Goal: Transaction & Acquisition: Purchase product/service

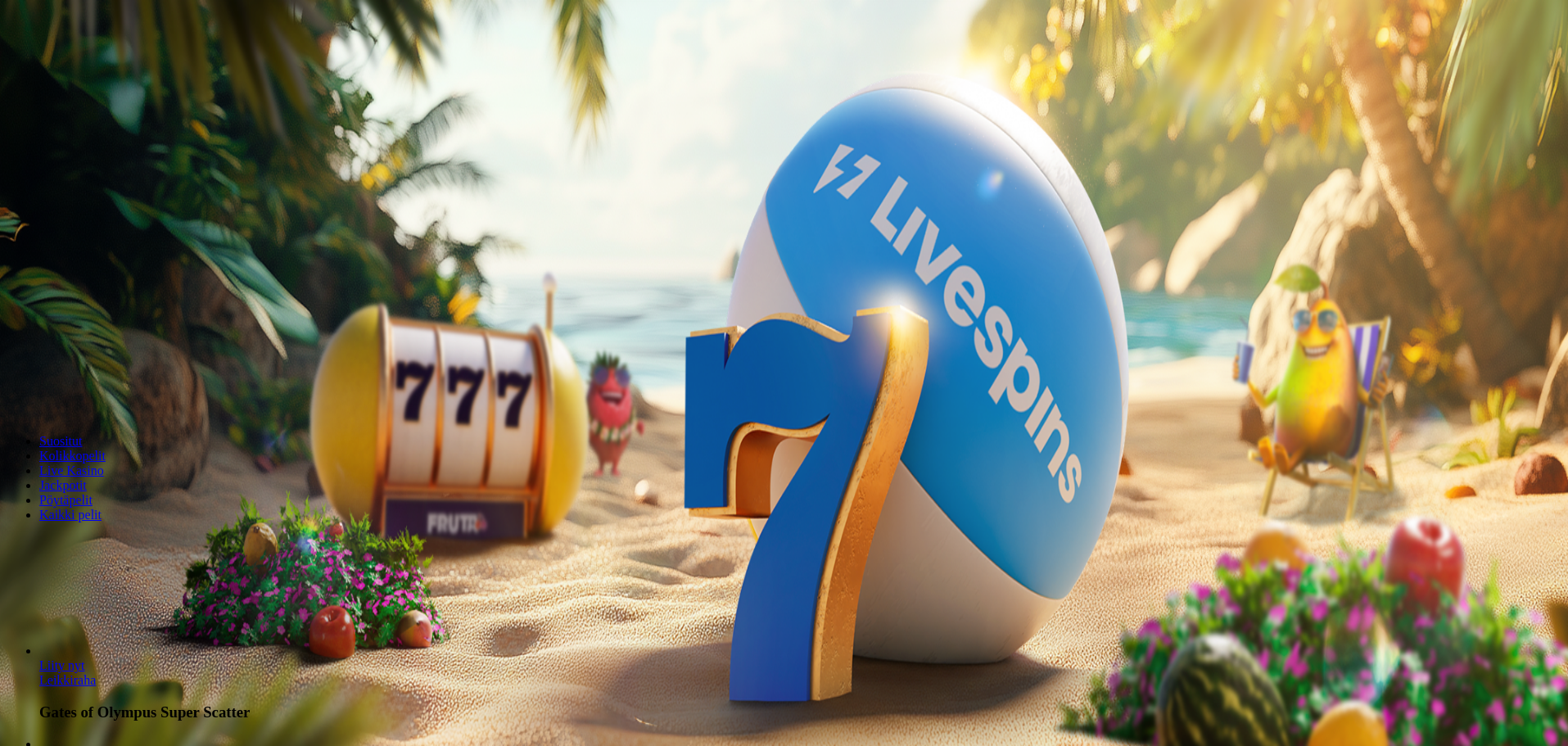
click at [86, 112] on div "Talletus € 0.00 Kirjaudu Kasino Live Kasino Tarjoukset" at bounding box center [784, 87] width 1555 height 75
click at [50, 66] on span "Talletus" at bounding box center [31, 59] width 37 height 13
click at [123, 375] on input "***" at bounding box center [64, 383] width 116 height 16
type input "*"
type input "**"
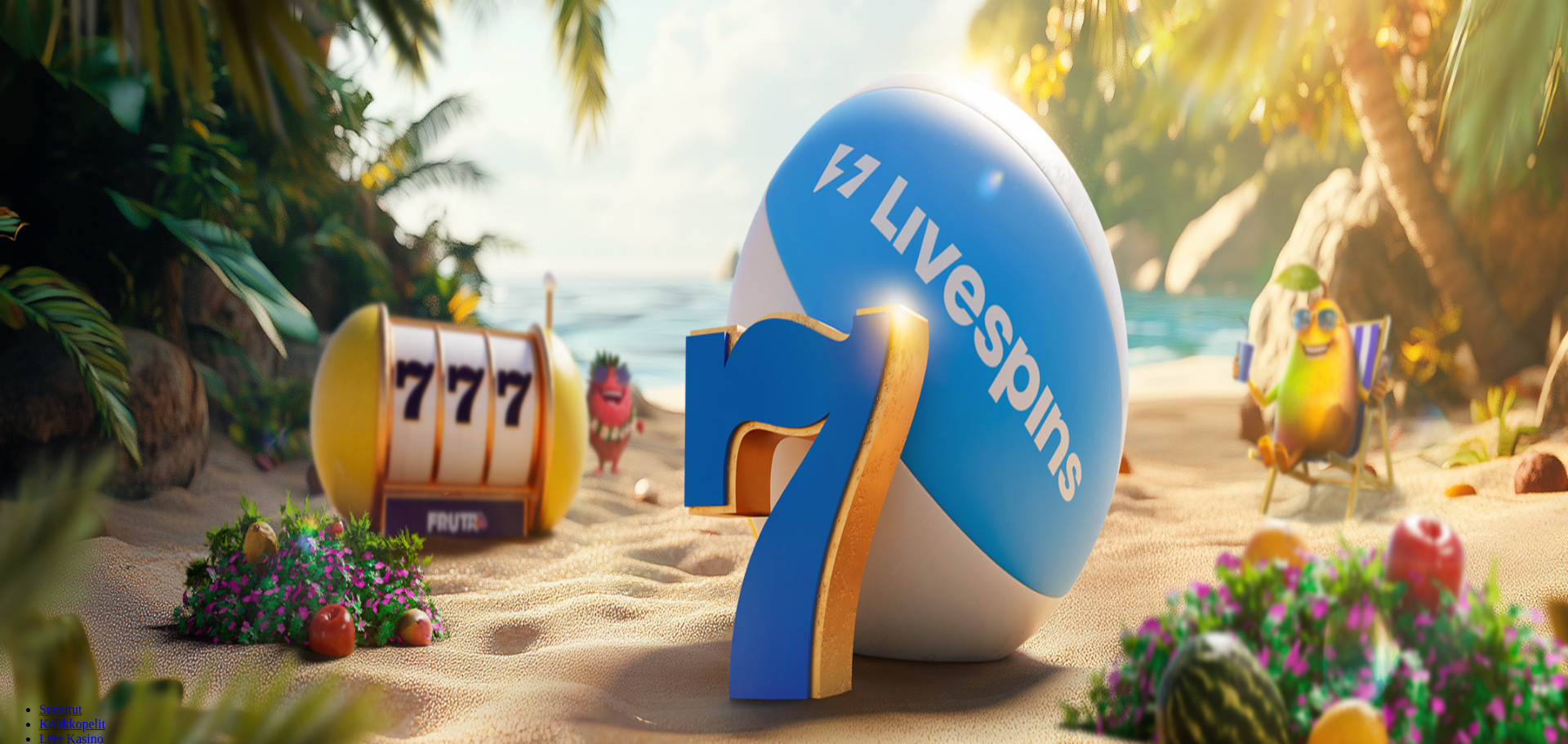
click at [118, 405] on button "TALLETA JA PELAA" at bounding box center [62, 413] width 111 height 17
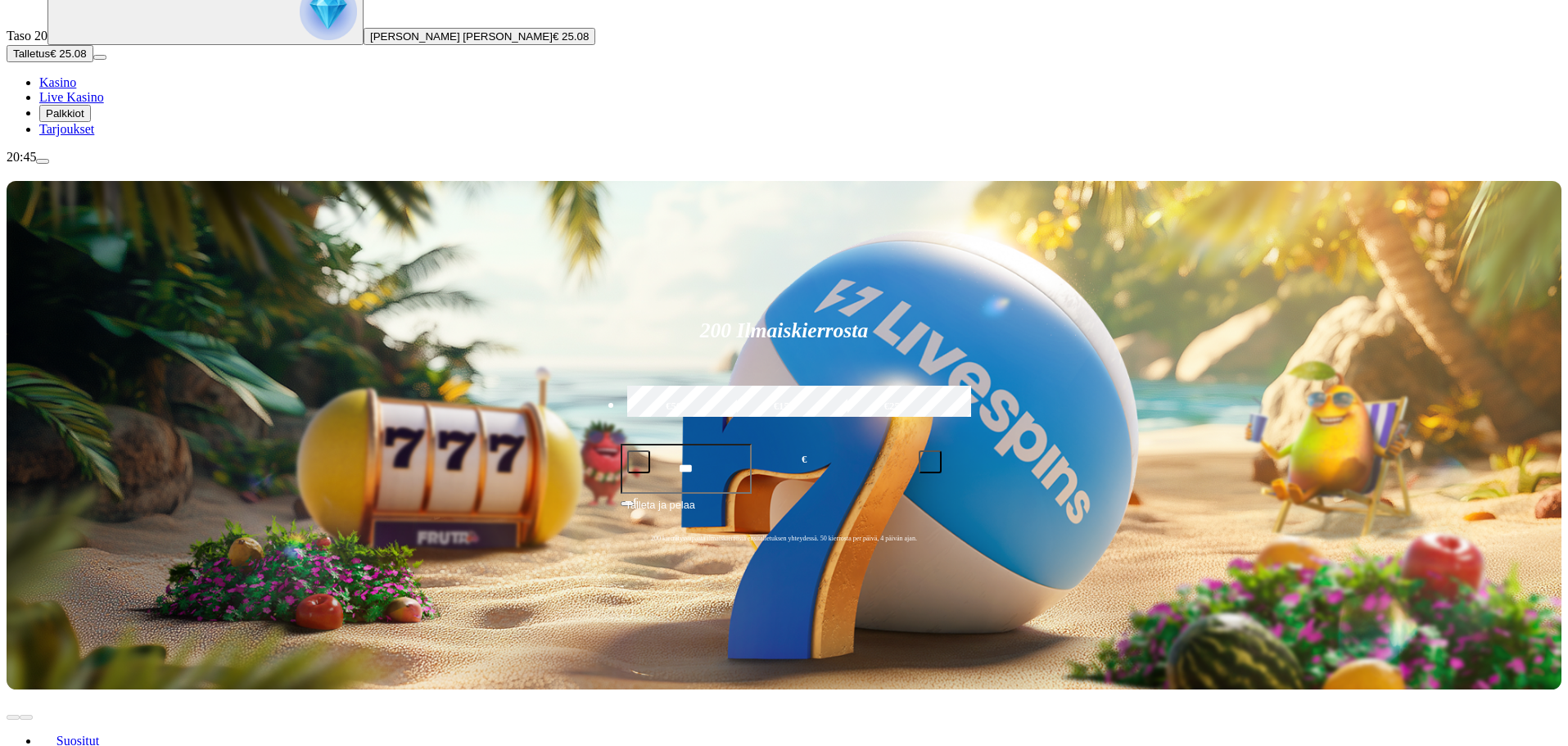
scroll to position [177, 0]
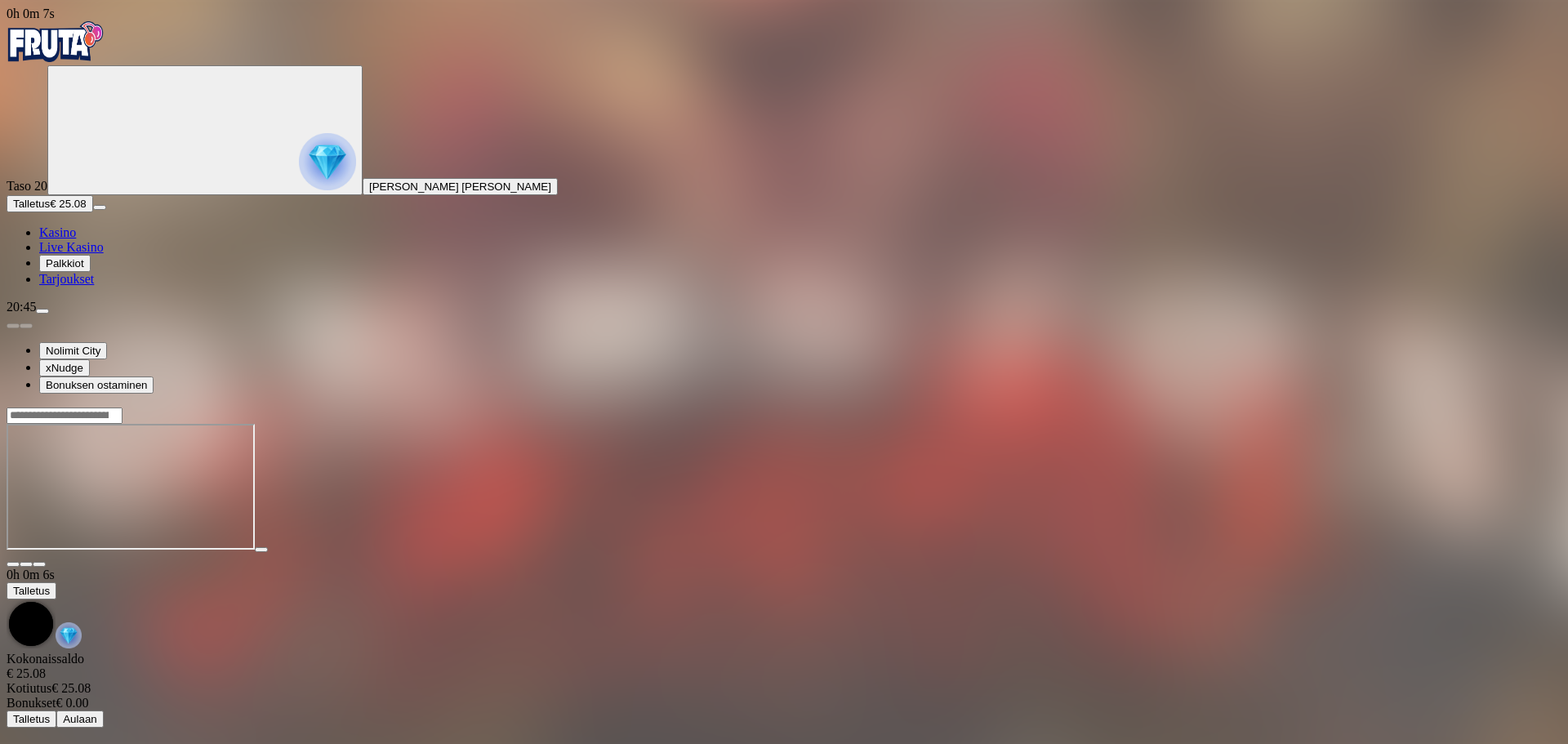
click at [46, 562] on button "button" at bounding box center [39, 564] width 13 height 4
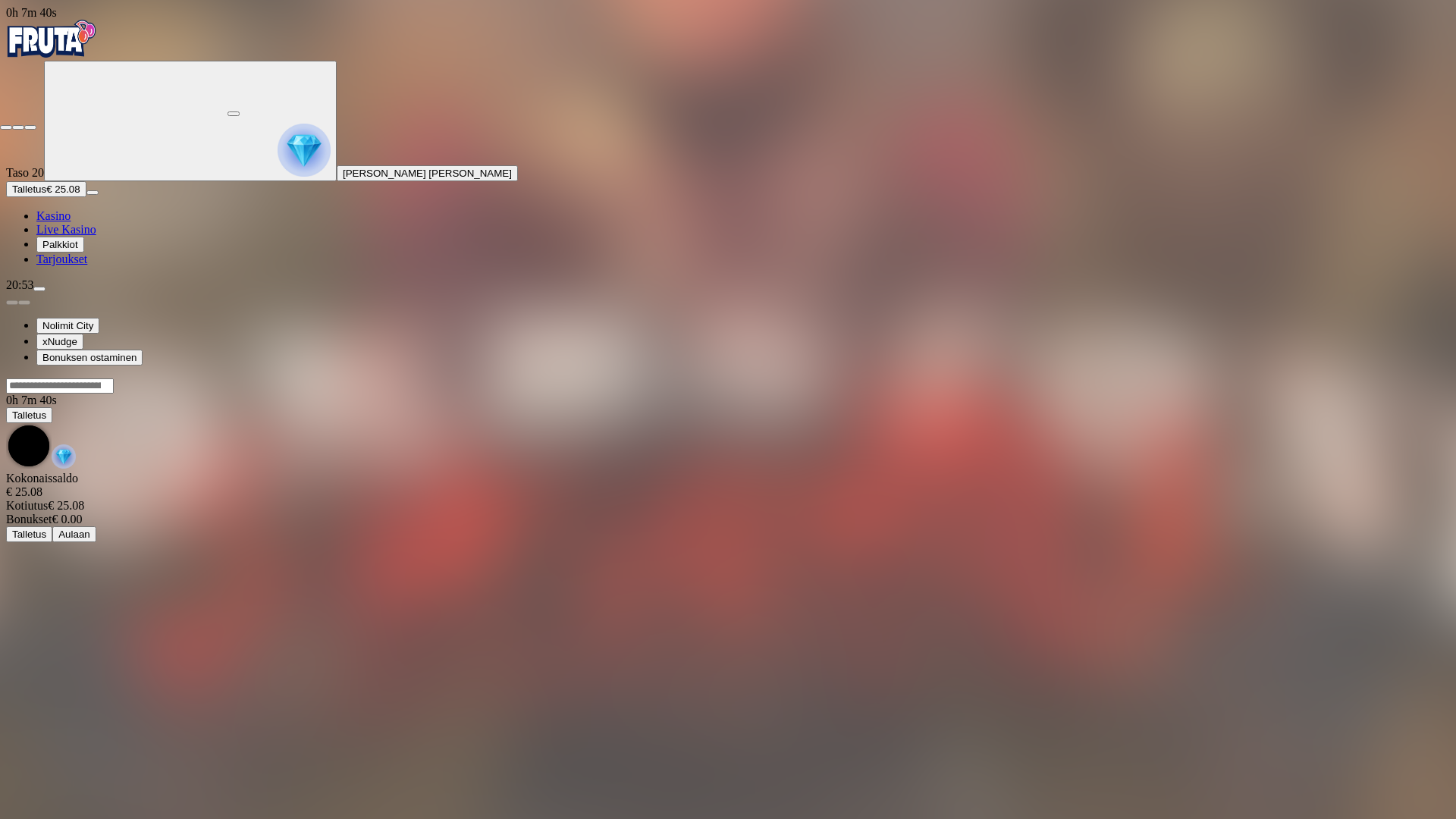
click at [6, 127] on span "close icon" at bounding box center [6, 127] width 0 height 0
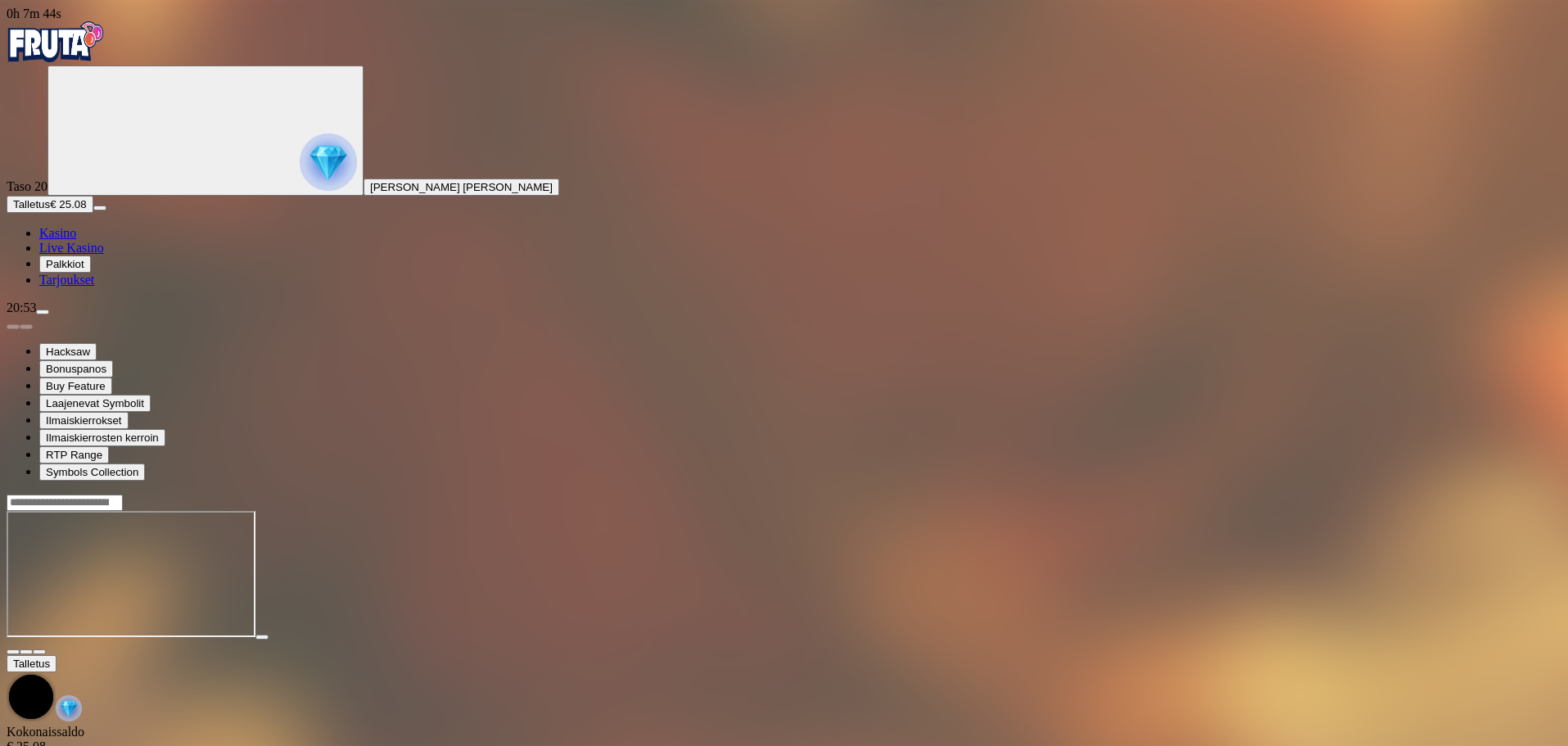
click at [46, 650] on button "button" at bounding box center [39, 652] width 13 height 4
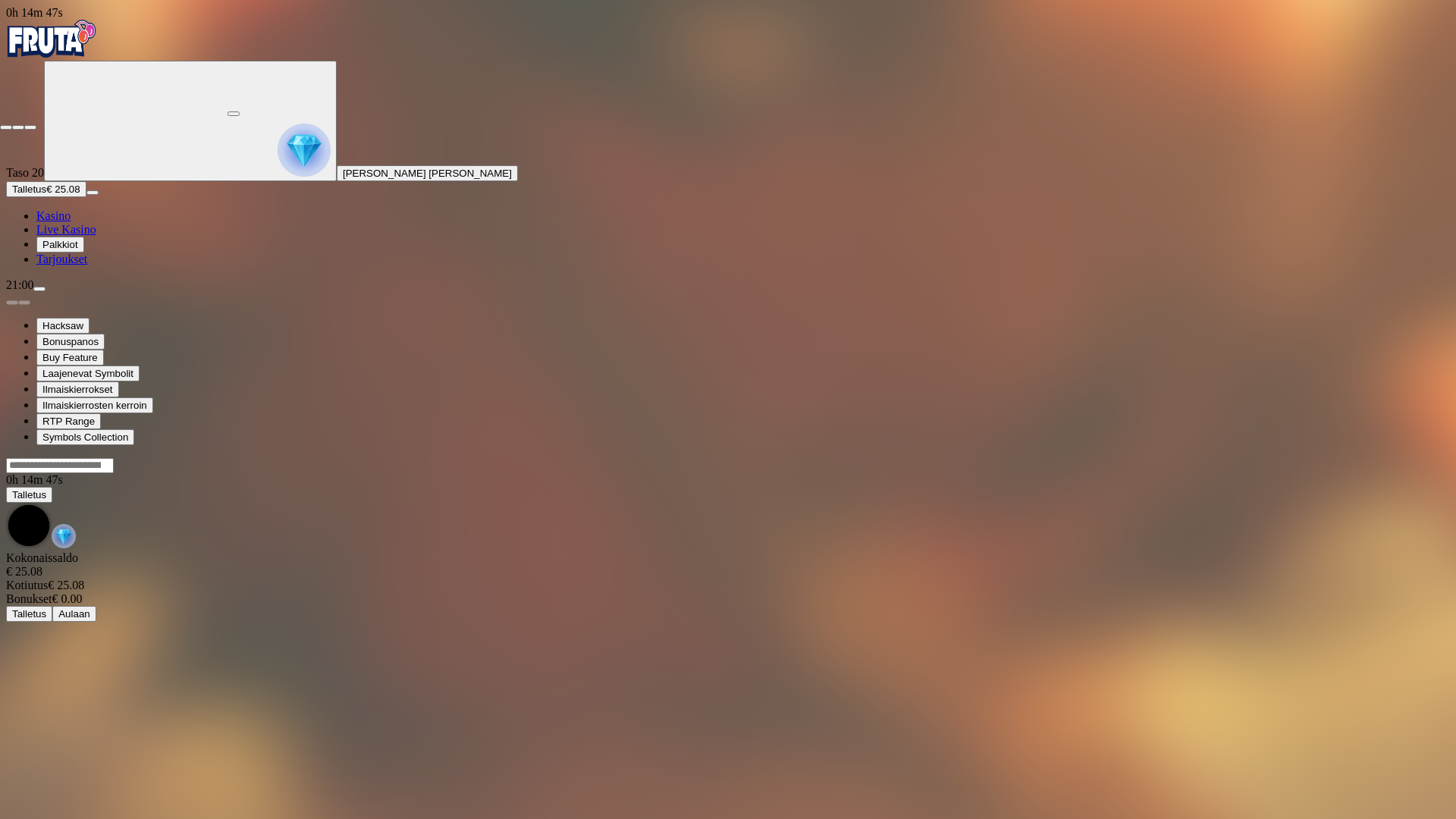
click at [13, 125] on button "button" at bounding box center [6, 127] width 13 height 4
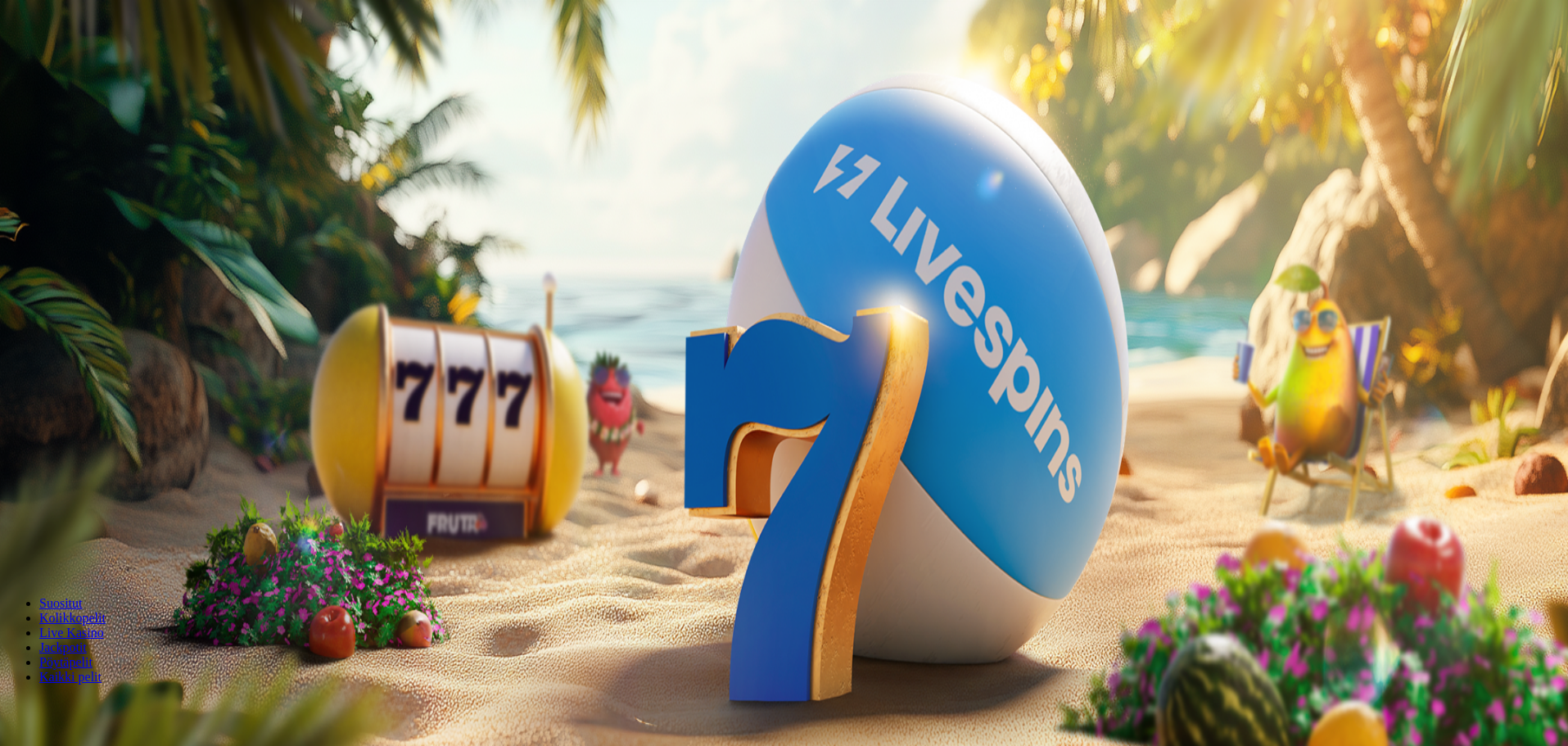
click at [86, 213] on button "Talletus € 0.04" at bounding box center [46, 203] width 80 height 17
drag, startPoint x: 259, startPoint y: 366, endPoint x: 142, endPoint y: 351, distance: 118.0
type input "**"
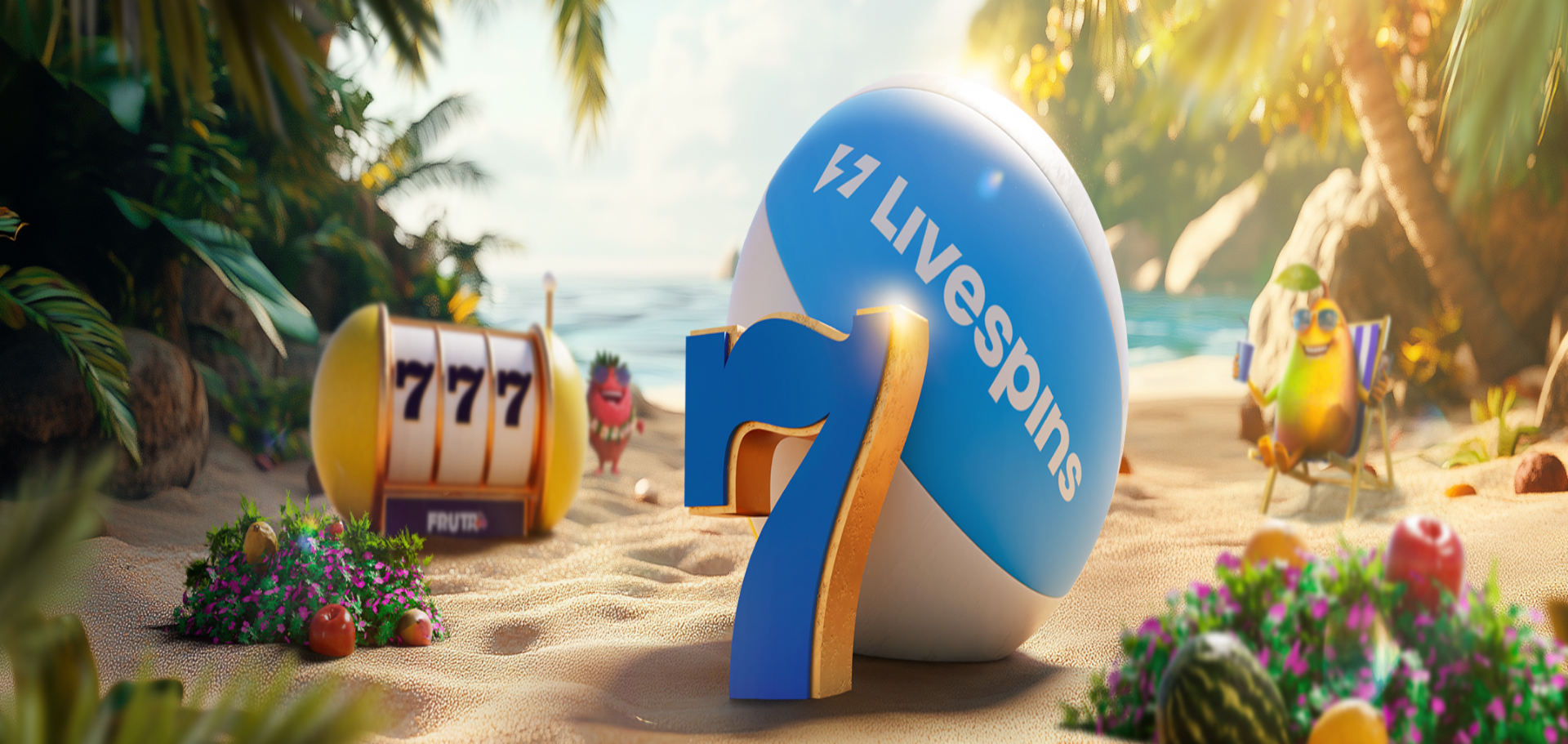
click at [784, 528] on div at bounding box center [784, 528] width 1555 height 0
drag, startPoint x: 680, startPoint y: 126, endPoint x: 677, endPoint y: 134, distance: 8.5
click at [680, 440] on div at bounding box center [784, 440] width 1555 height 0
click at [636, 440] on div at bounding box center [784, 440] width 1555 height 0
click at [770, 440] on div at bounding box center [784, 440] width 1555 height 0
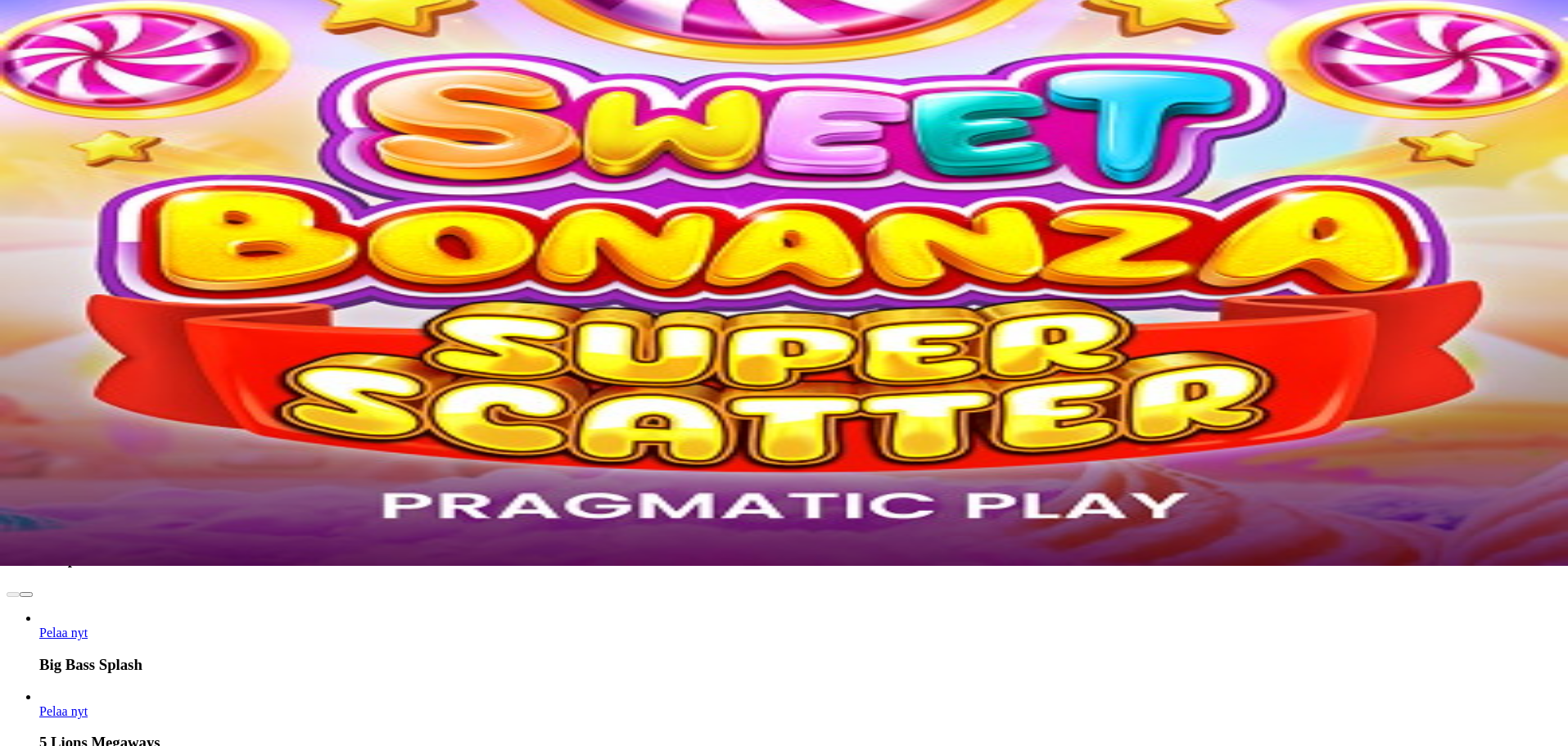
scroll to position [164, 0]
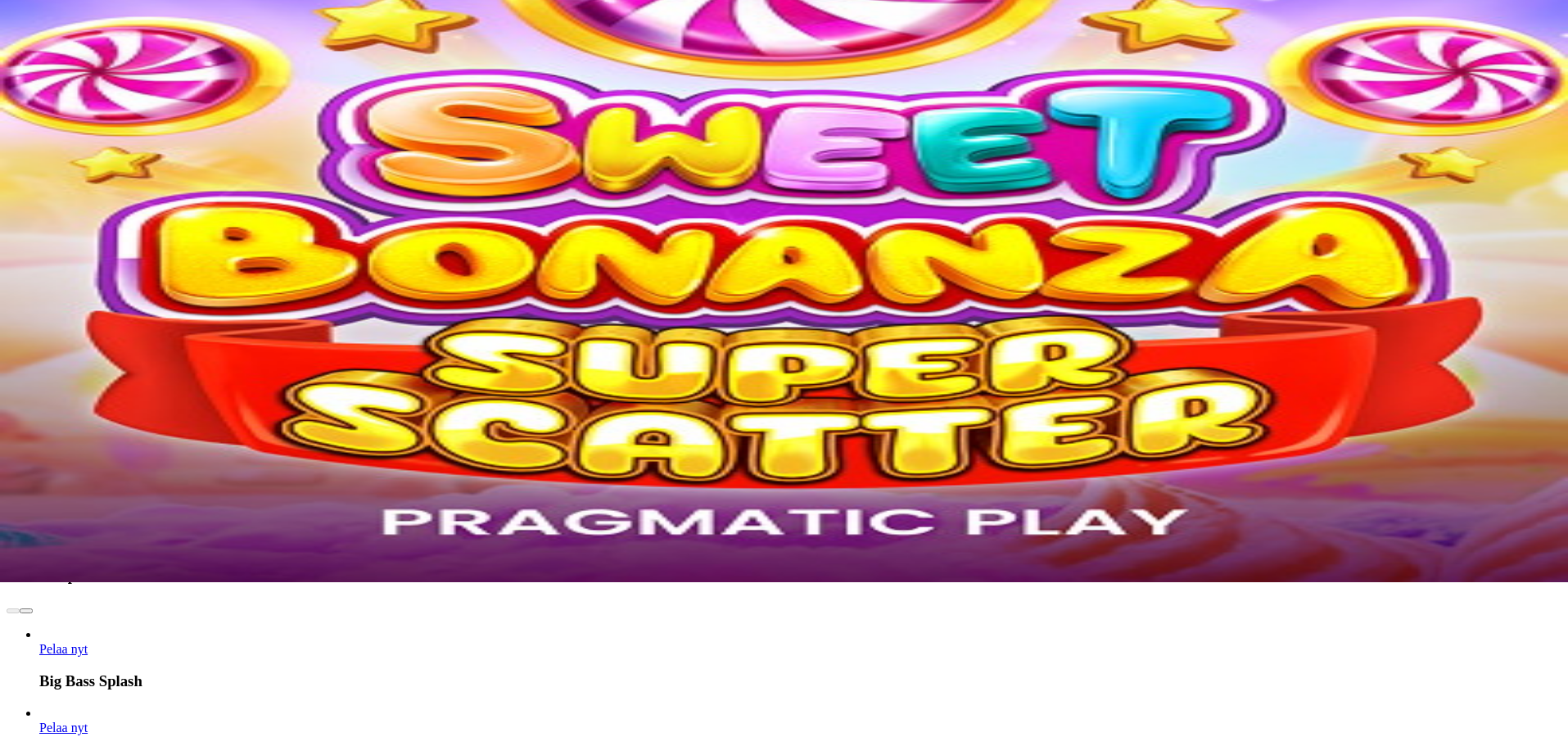
click at [40, 735] on link "5 Lions Megaways" at bounding box center [40, 735] width 0 height 0
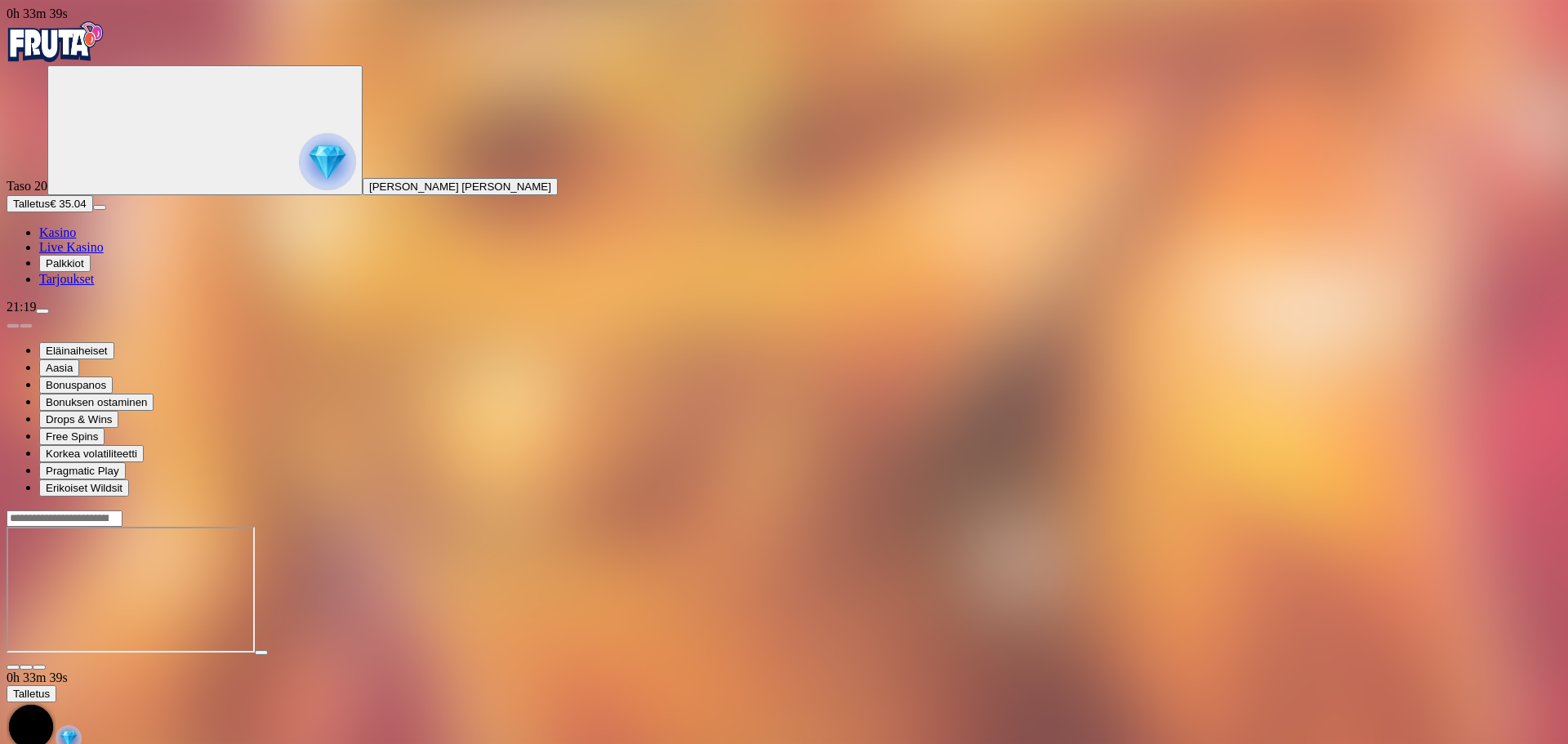
drag, startPoint x: 1444, startPoint y: 151, endPoint x: 1440, endPoint y: 249, distance: 98.1
click at [39, 667] on span "fullscreen icon" at bounding box center [39, 667] width 0 height 0
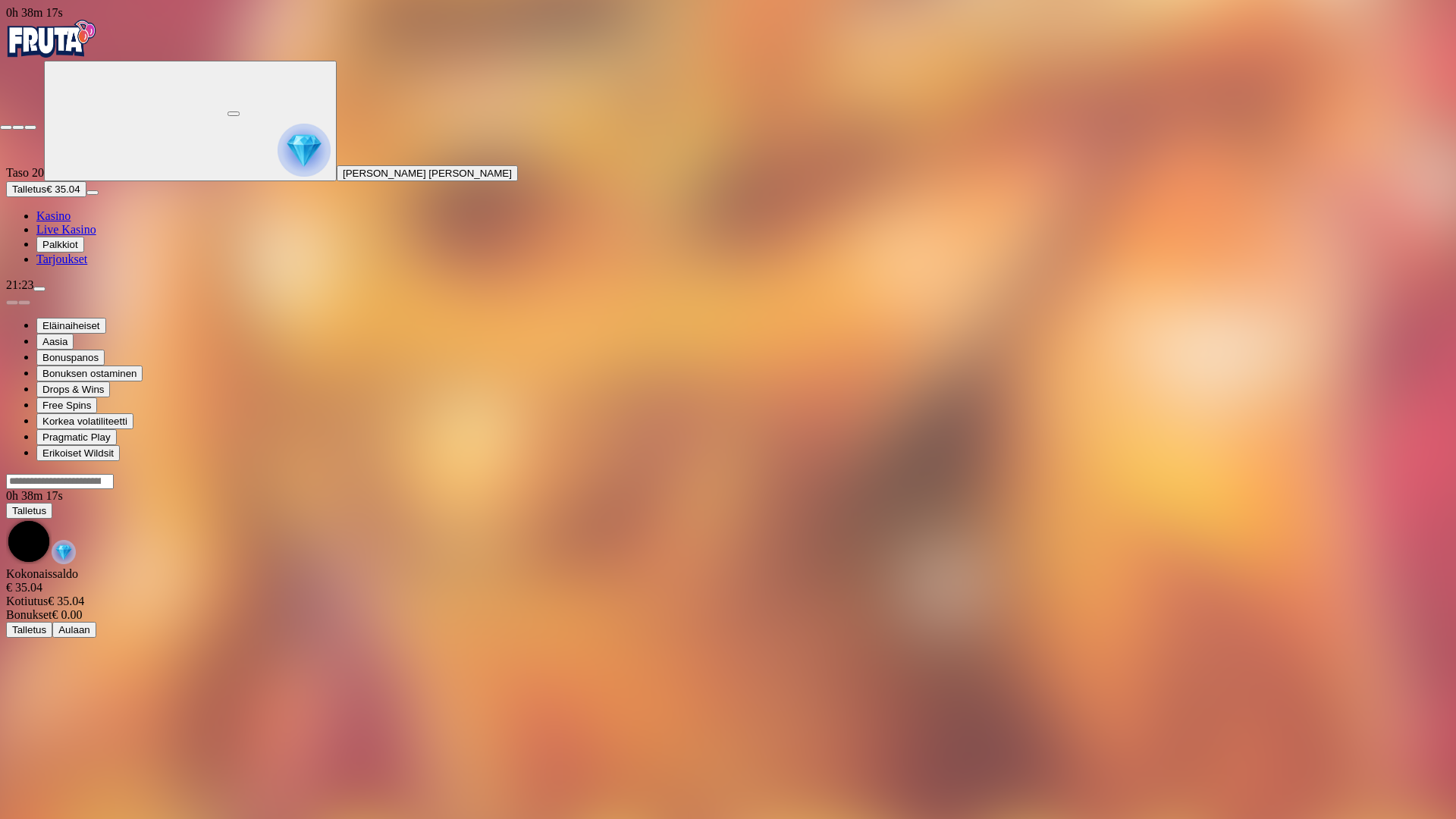
click at [6, 127] on span "close icon" at bounding box center [6, 127] width 0 height 0
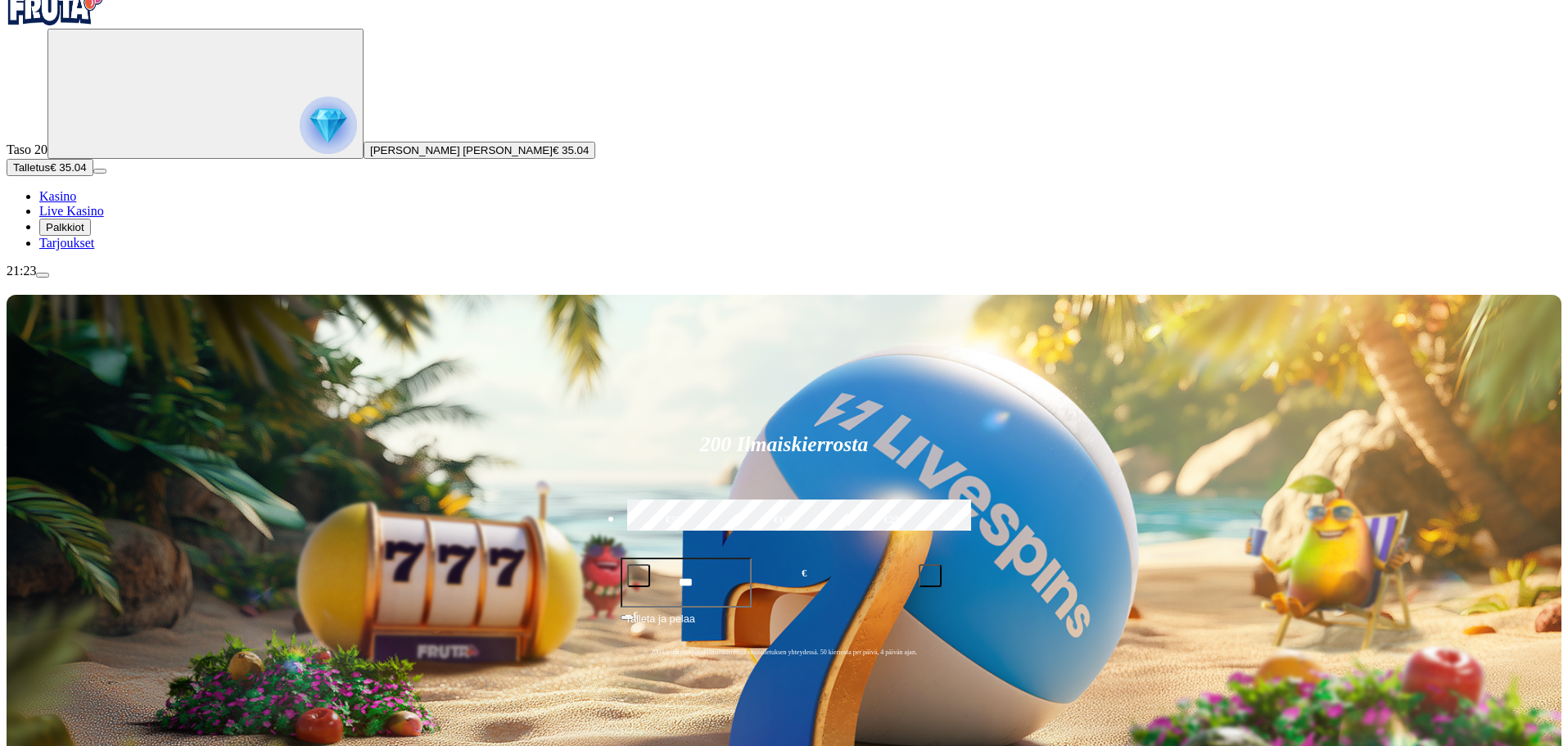
scroll to position [246, 0]
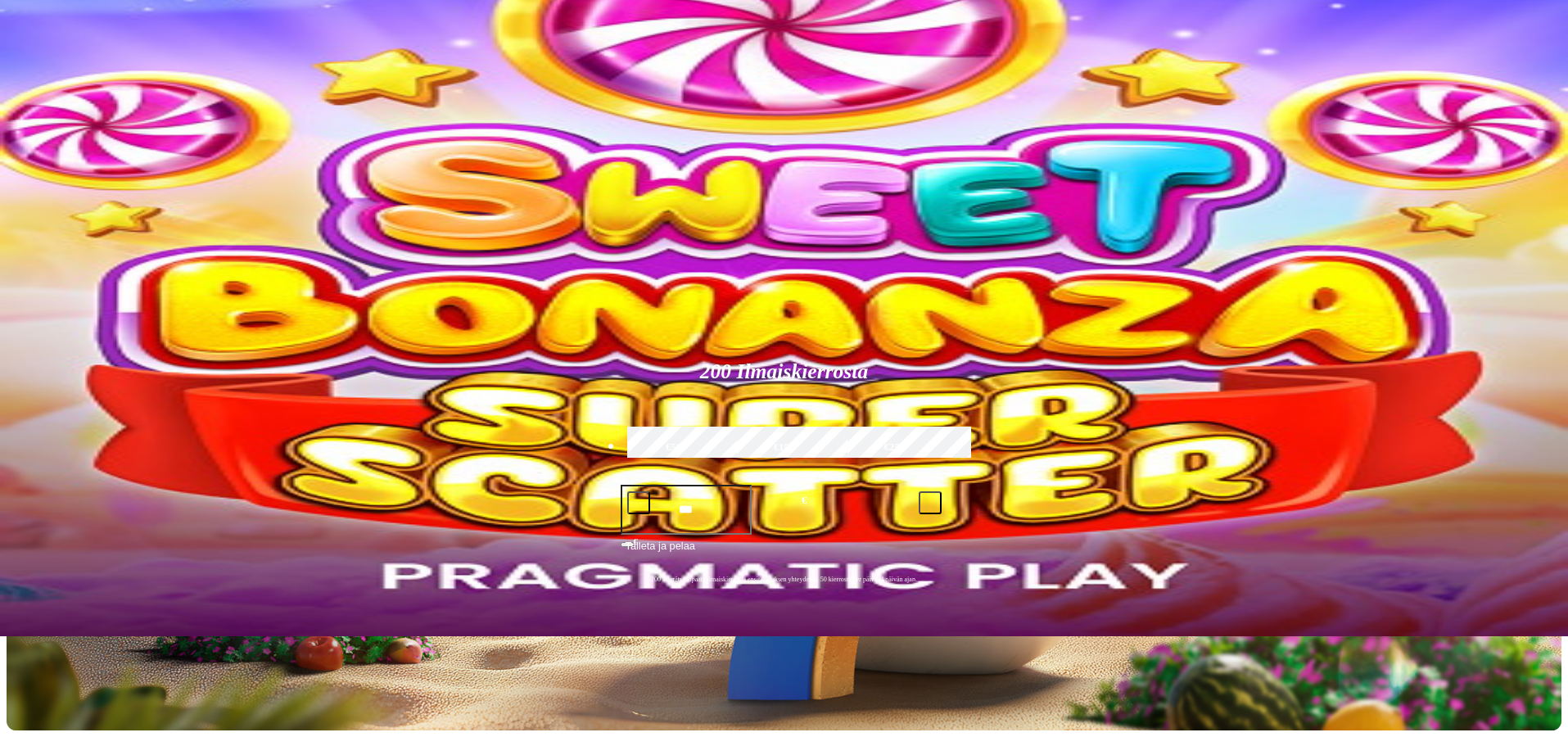
scroll to position [0, 0]
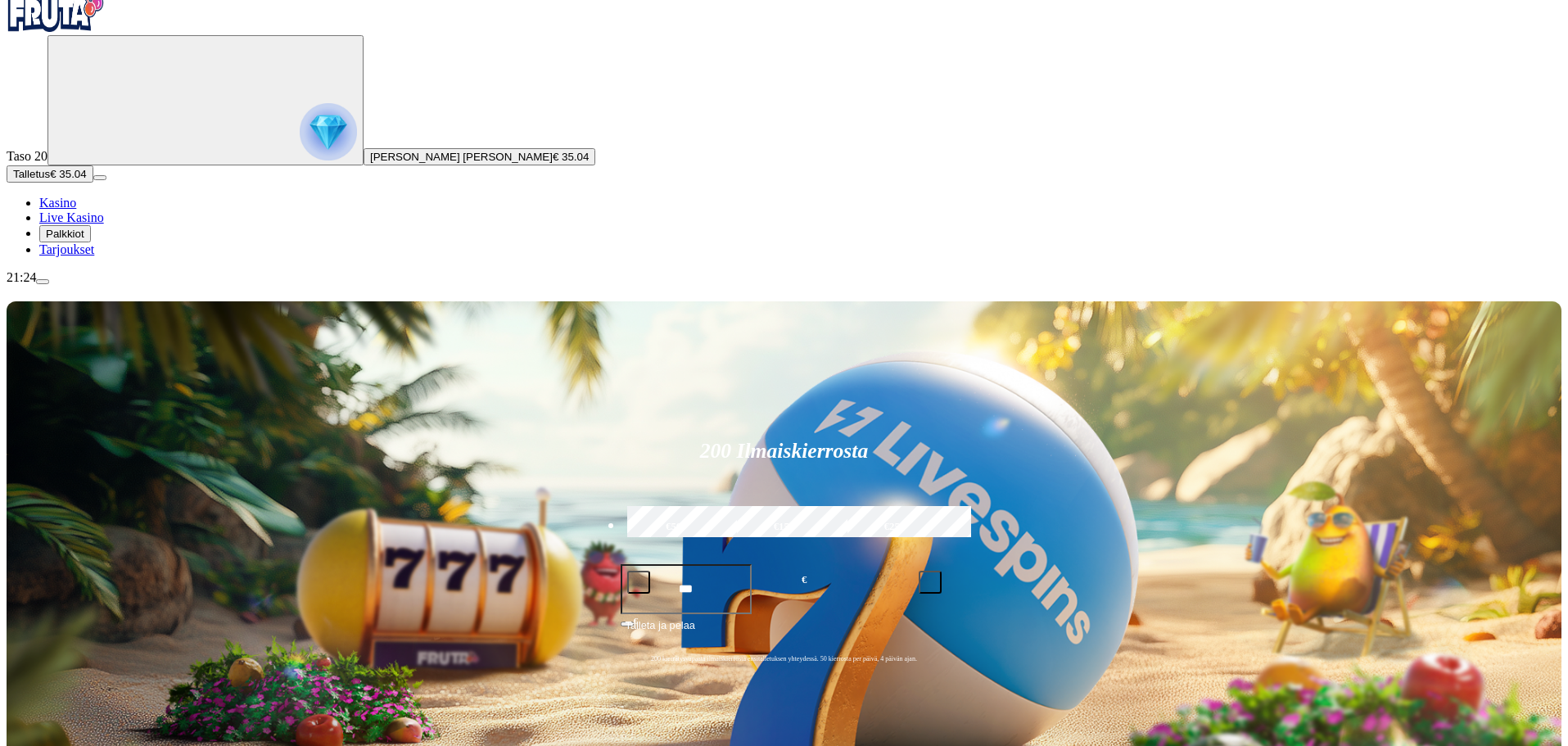
scroll to position [82, 0]
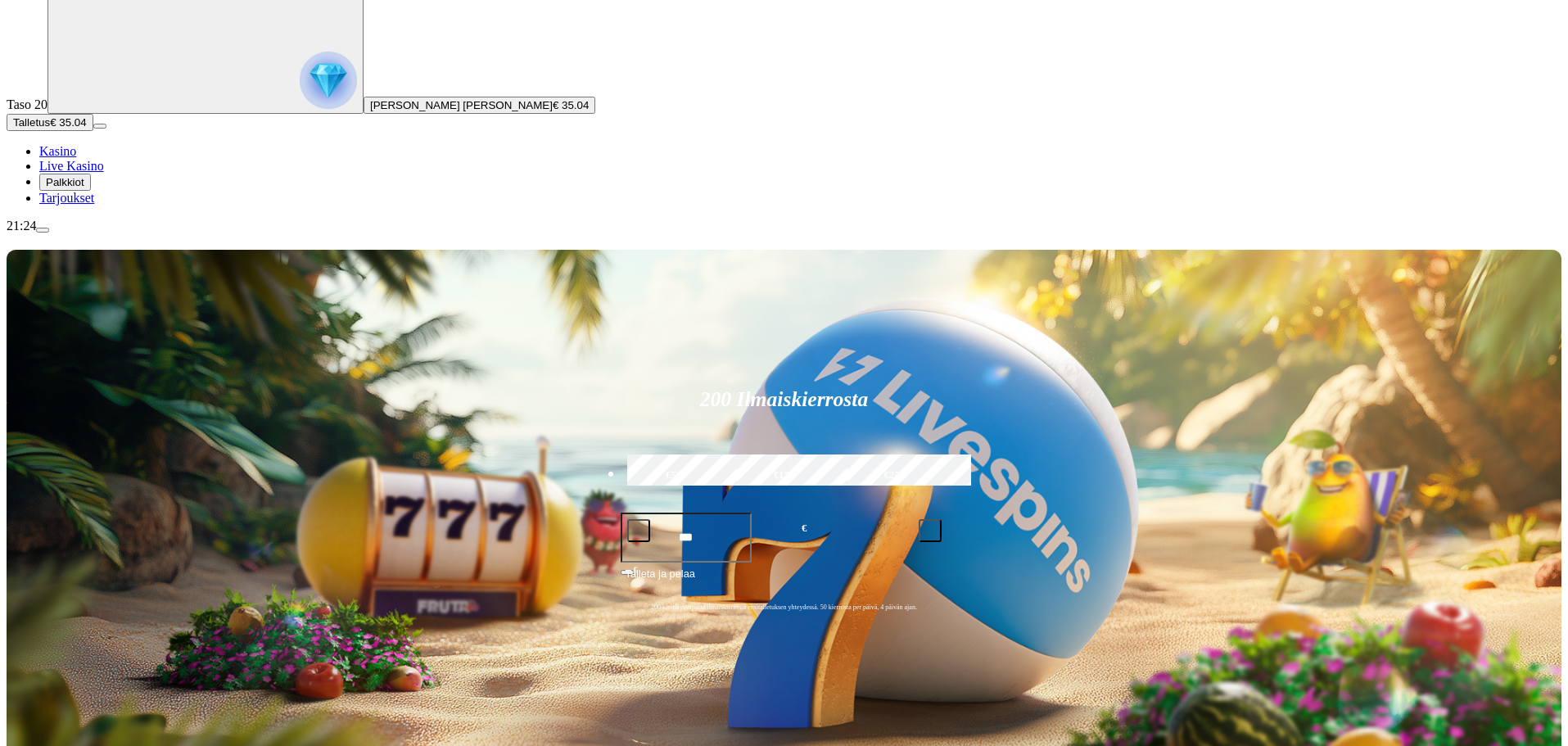
drag, startPoint x: 1232, startPoint y: 423, endPoint x: 1168, endPoint y: 394, distance: 70.3
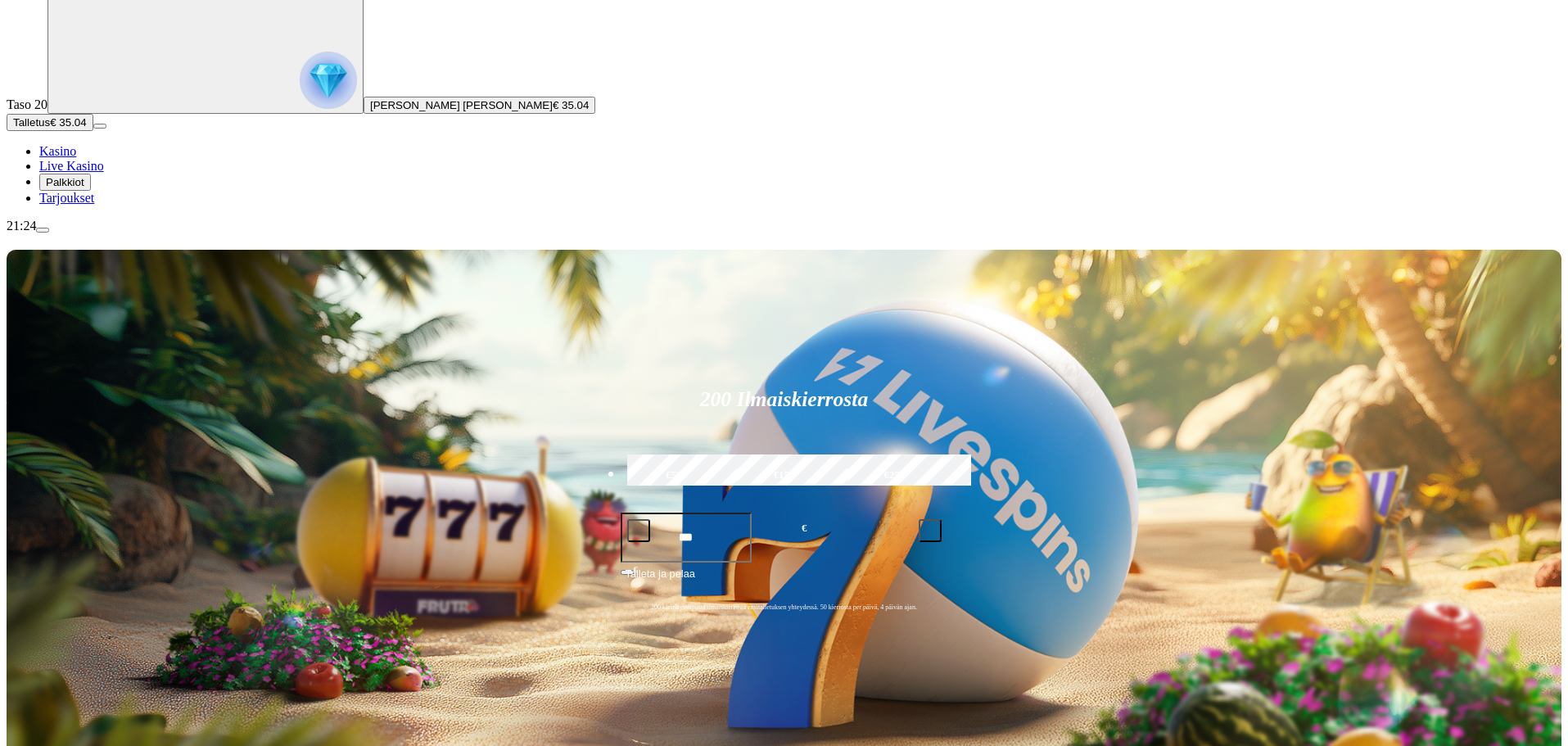
type input "*******"
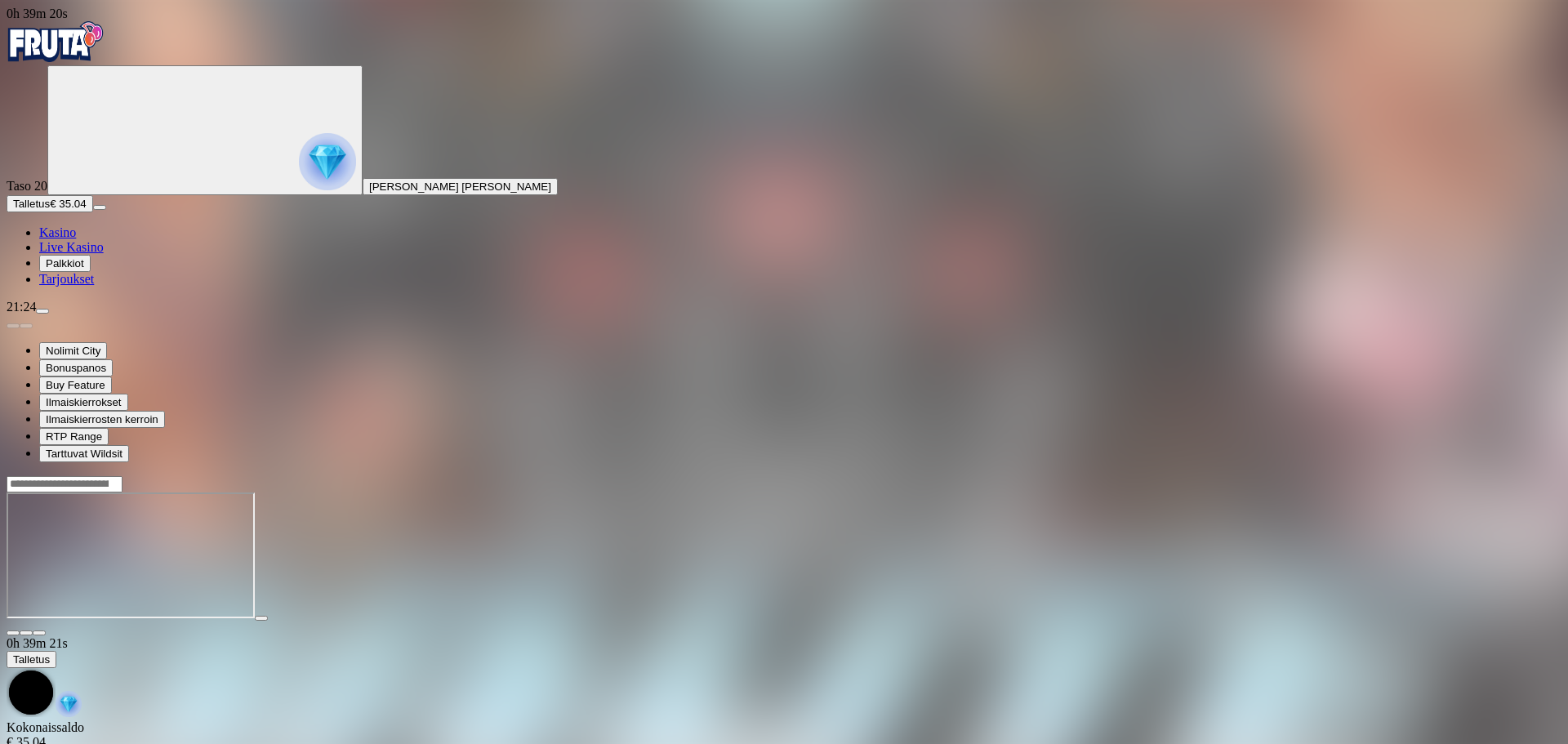
click at [1425, 476] on div at bounding box center [784, 556] width 1555 height 161
click at [39, 633] on span "fullscreen icon" at bounding box center [39, 633] width 0 height 0
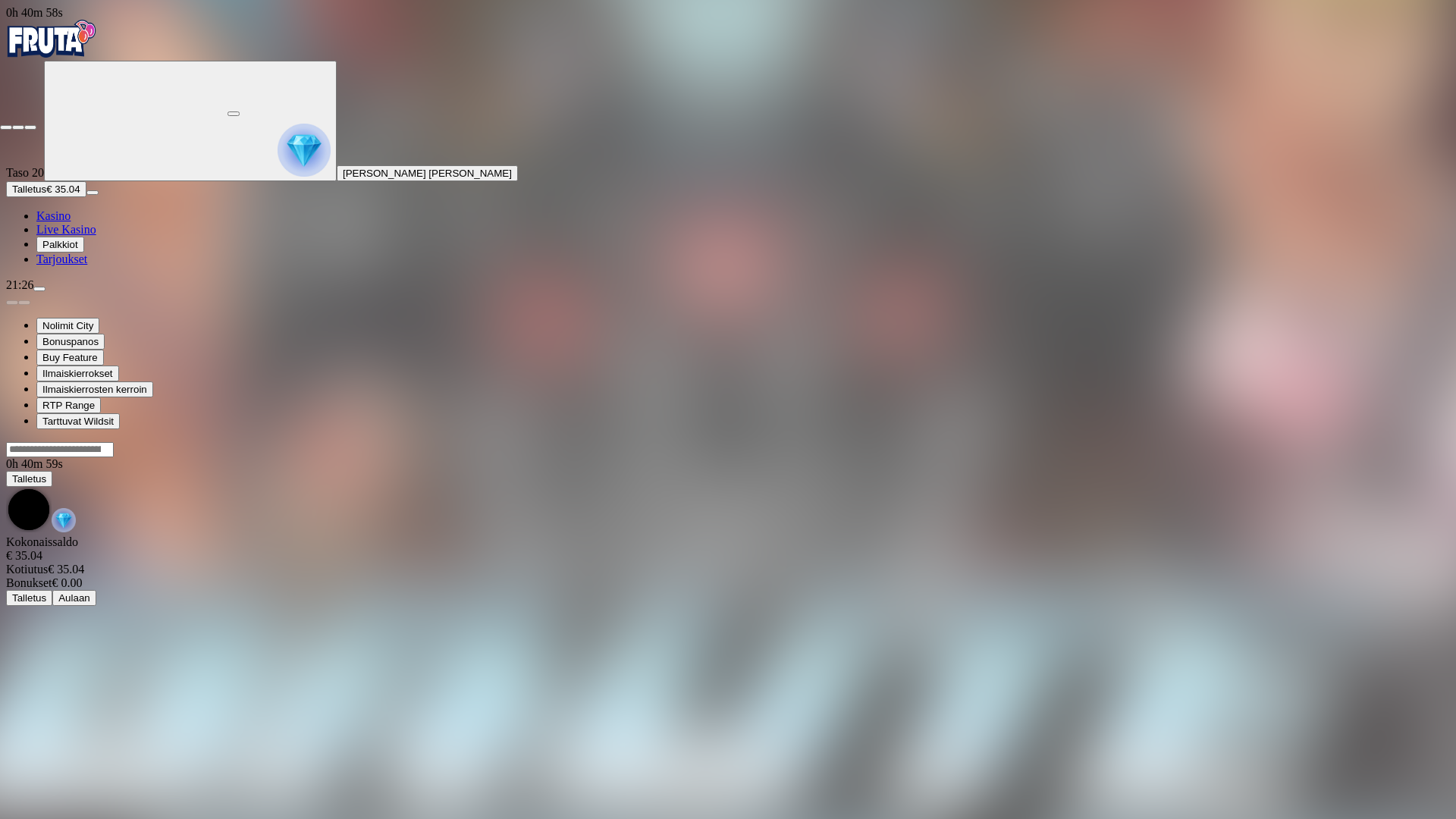
click at [6, 127] on span "close icon" at bounding box center [6, 127] width 0 height 0
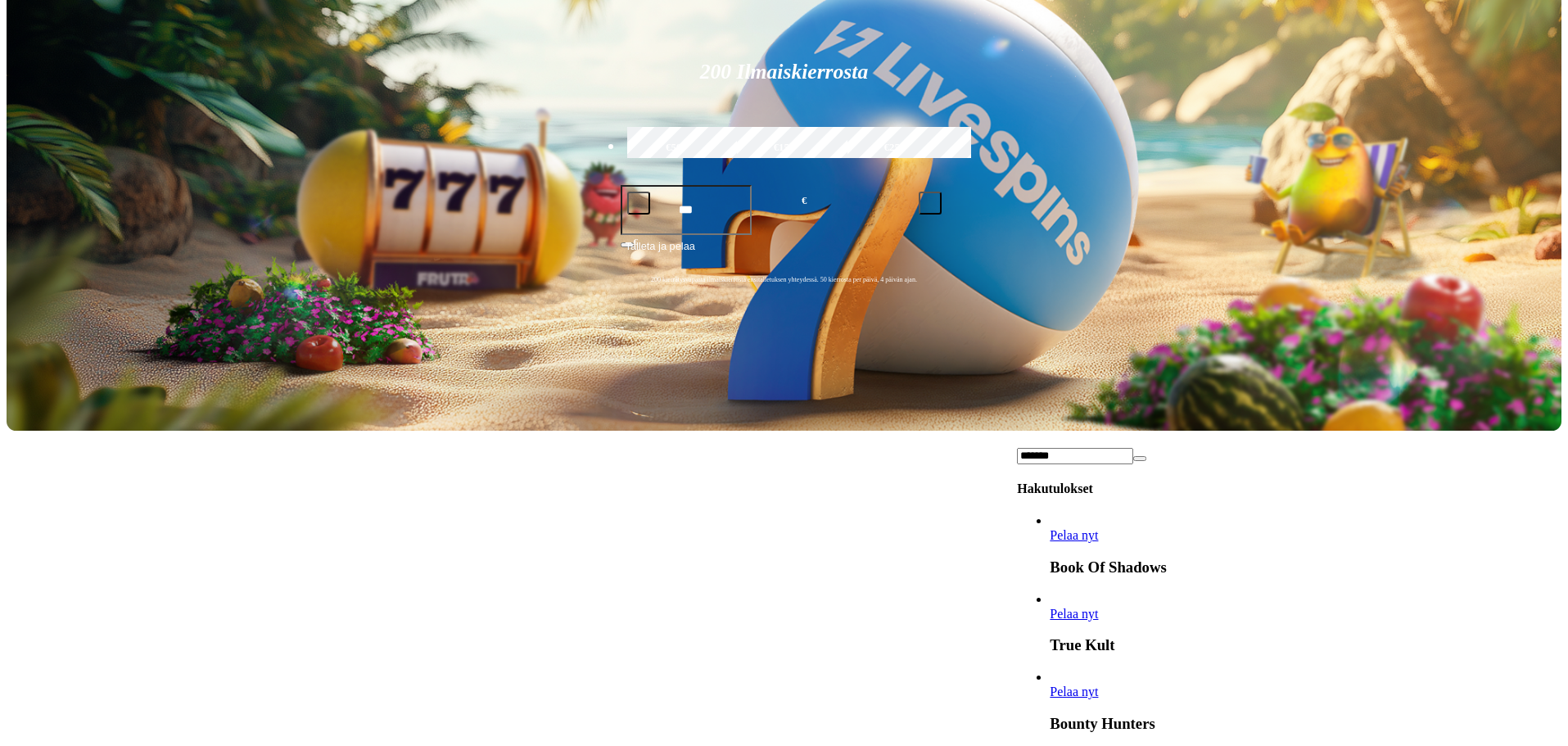
scroll to position [2245, 0]
type input "*******"
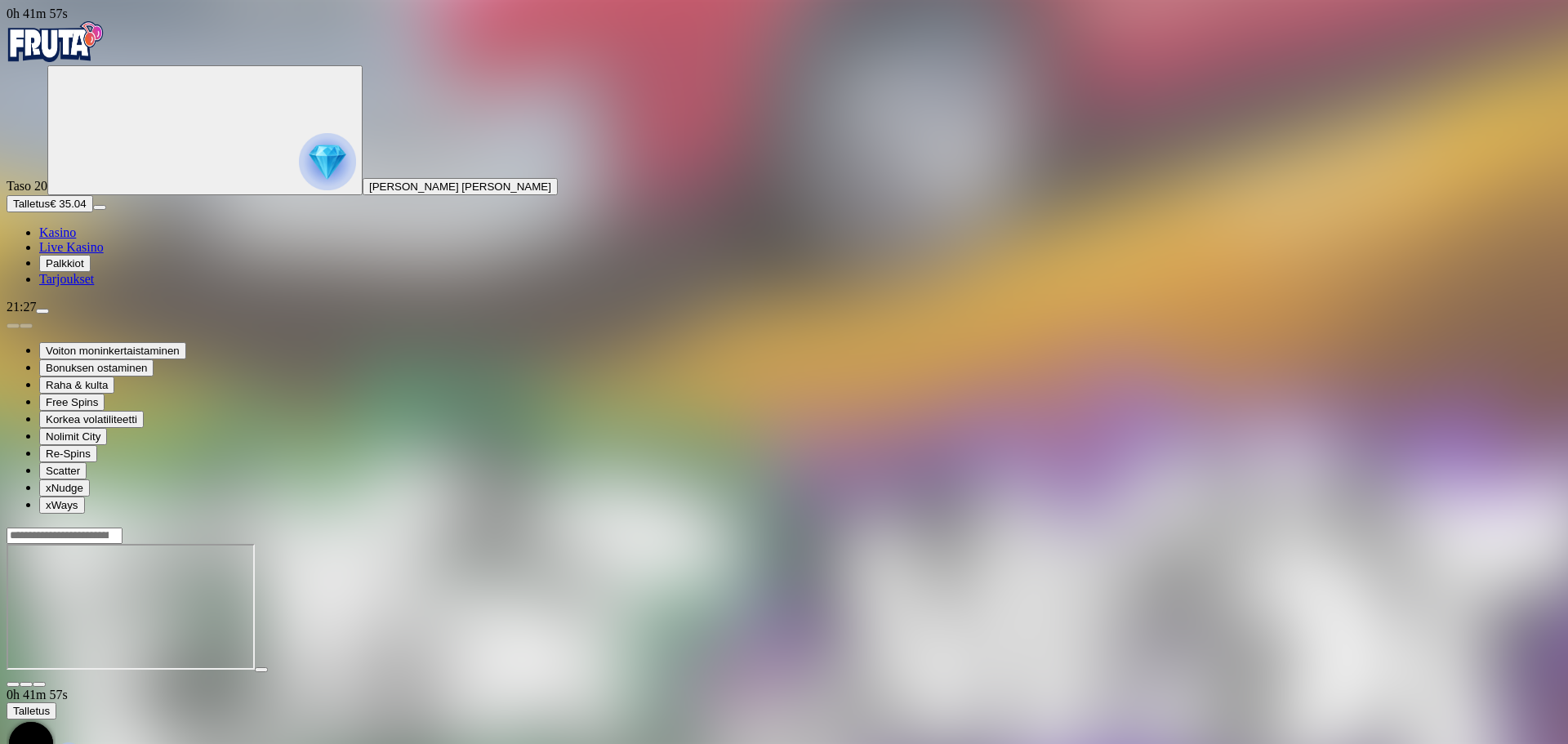
click at [39, 685] on span "fullscreen icon" at bounding box center [39, 685] width 0 height 0
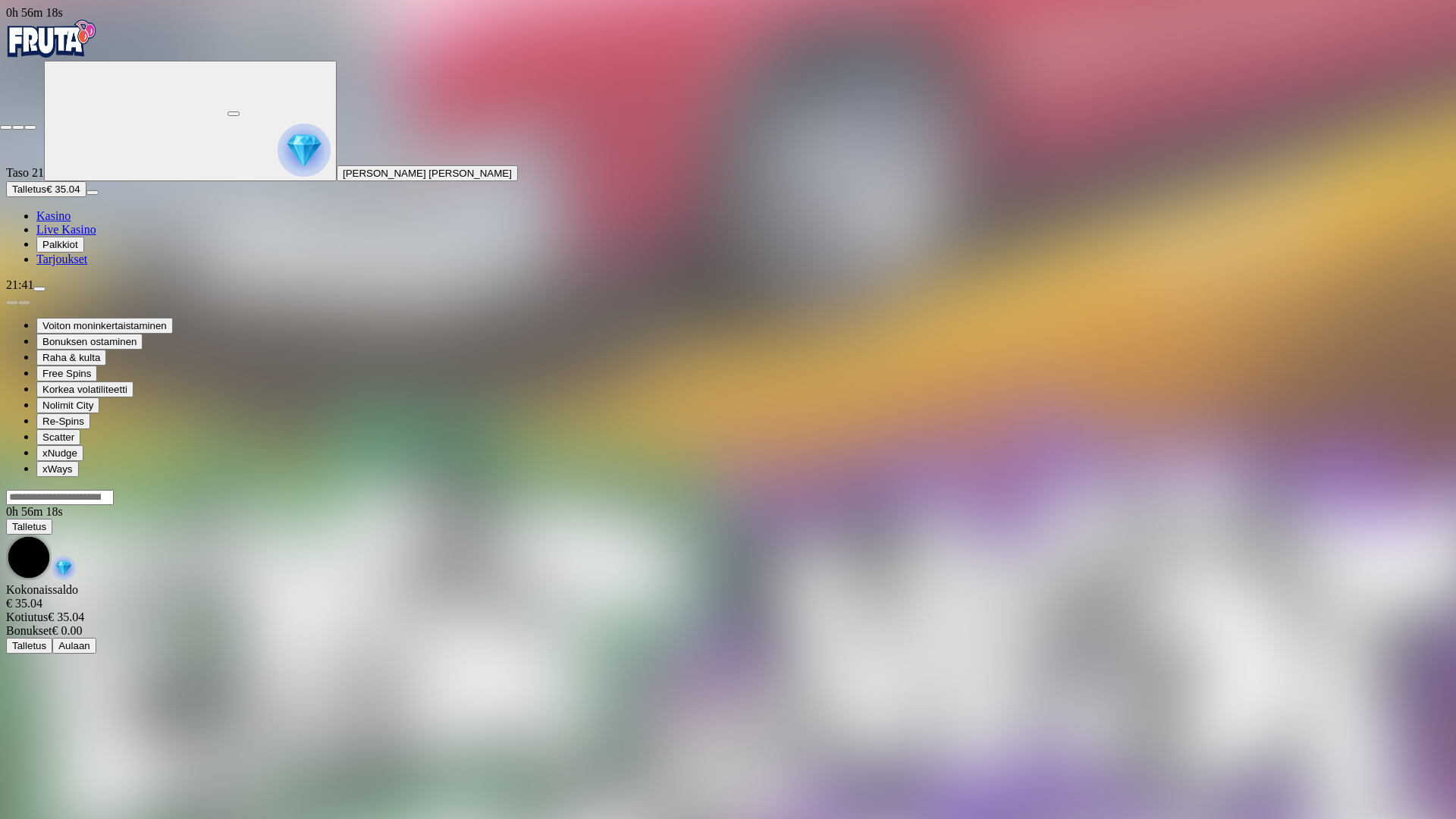
click at [6, 127] on span "close icon" at bounding box center [6, 127] width 0 height 0
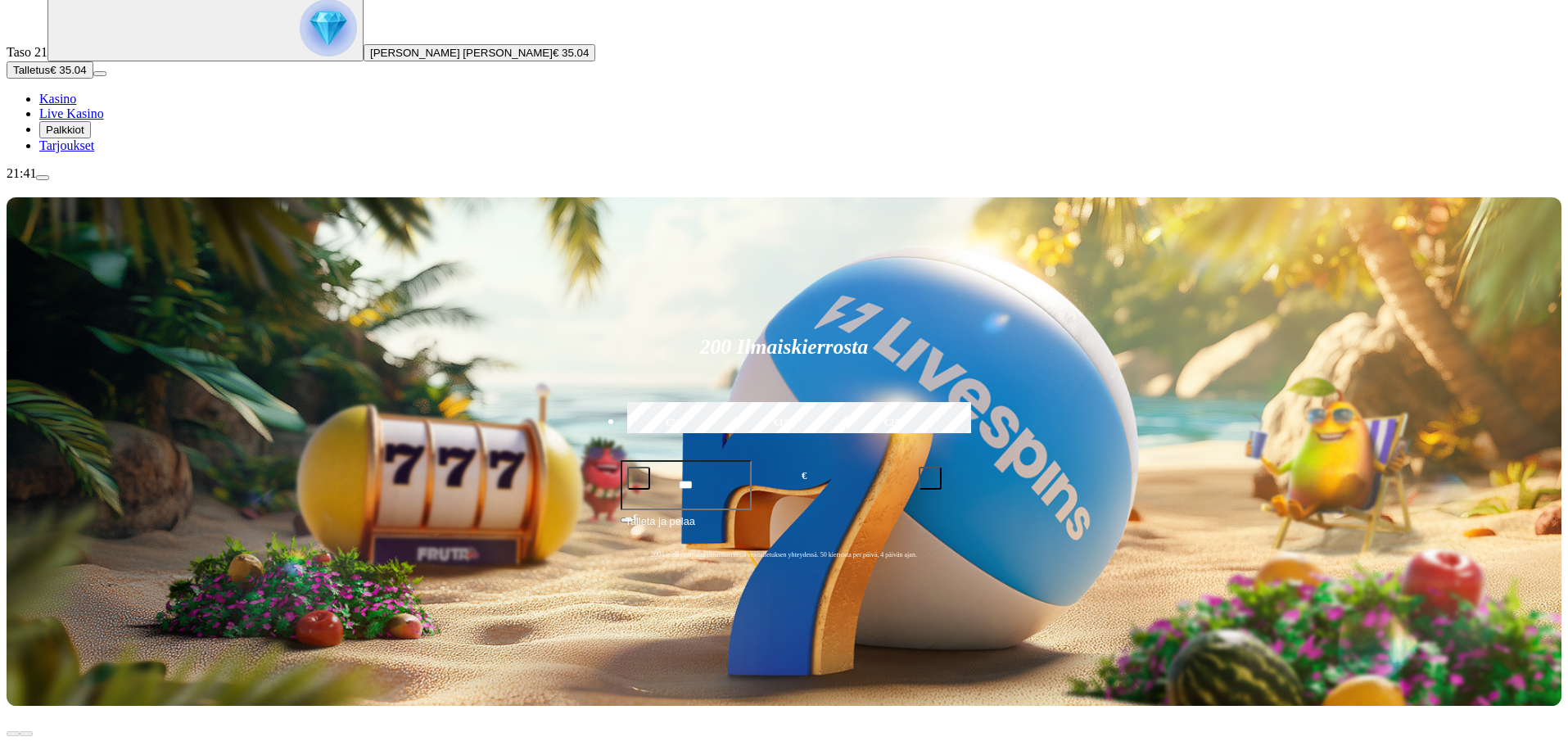
scroll to position [164, 0]
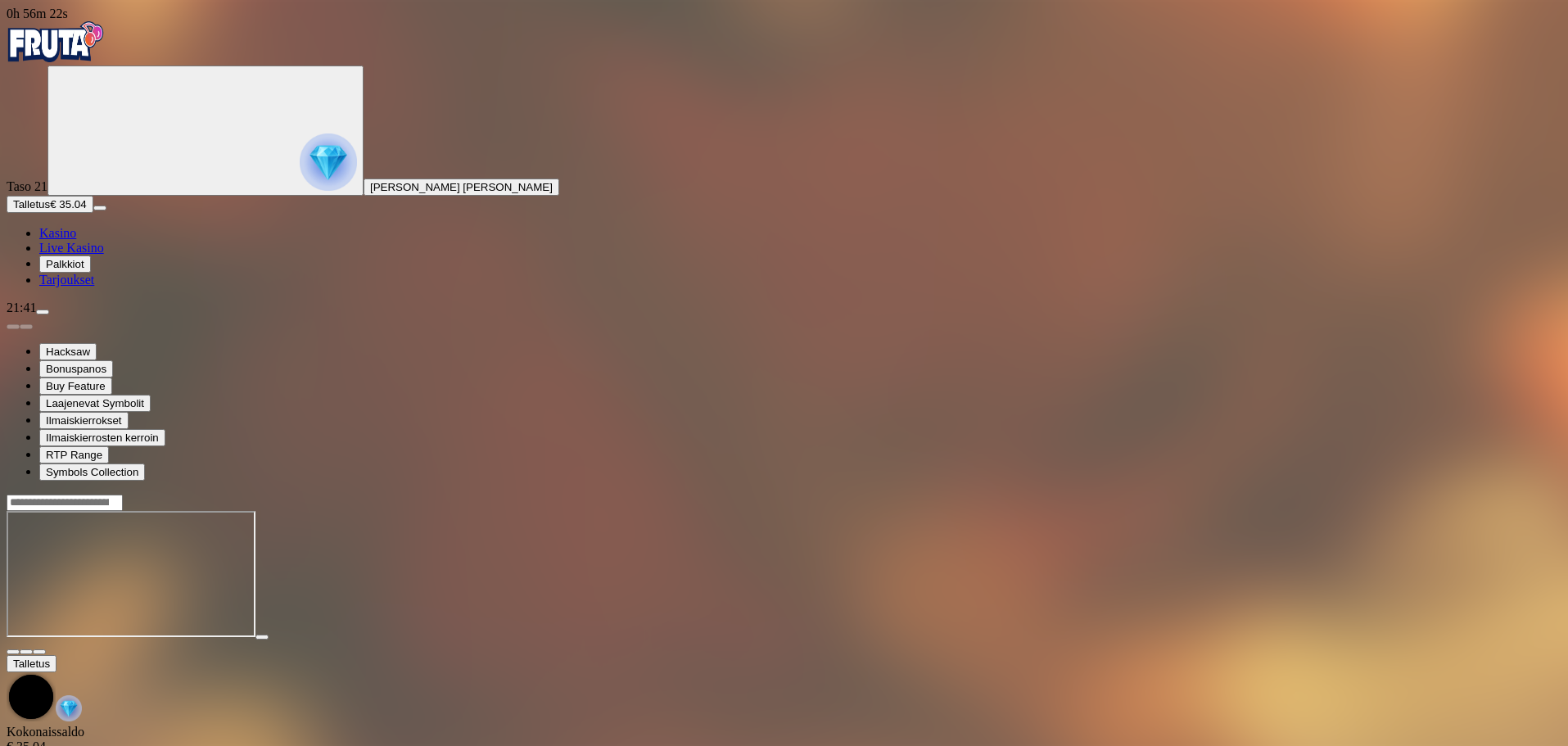
click at [40, 652] on span "fullscreen icon" at bounding box center [40, 652] width 0 height 0
click at [119, 159] on circle "Primary" at bounding box center [177, 130] width 167 height 167
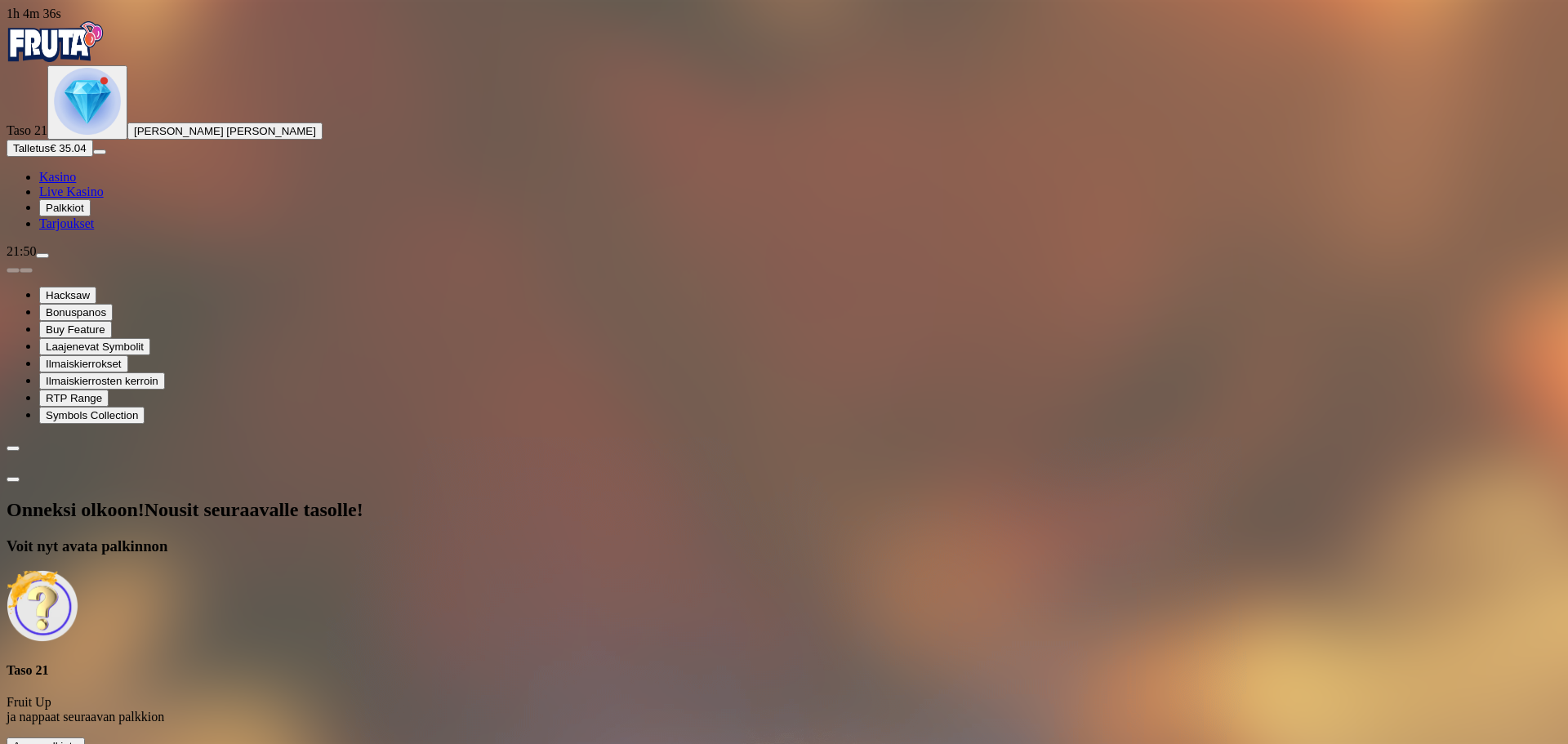
click at [78, 740] on span "Avaa palkinto" at bounding box center [46, 746] width 66 height 13
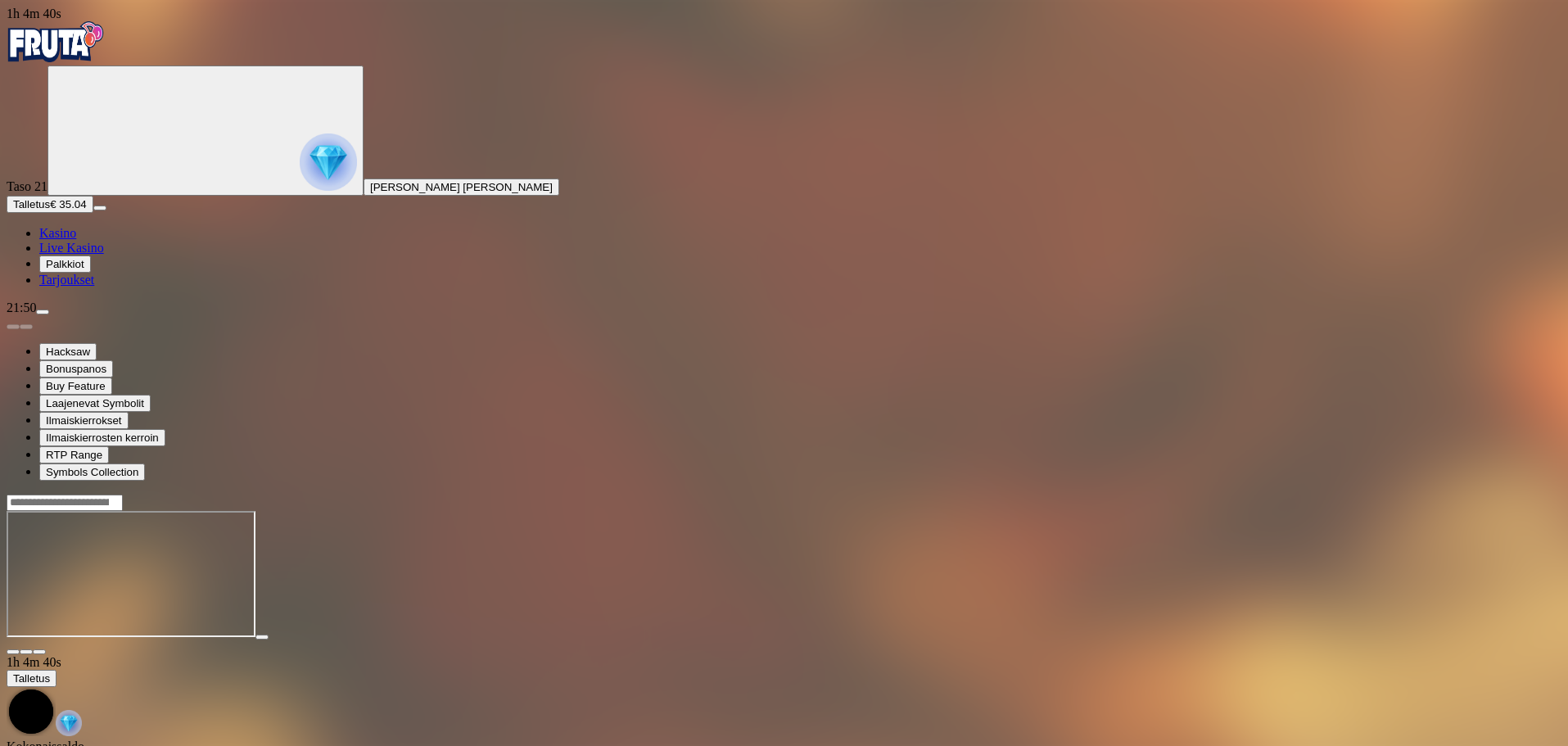
click at [40, 652] on span "fullscreen icon" at bounding box center [40, 652] width 0 height 0
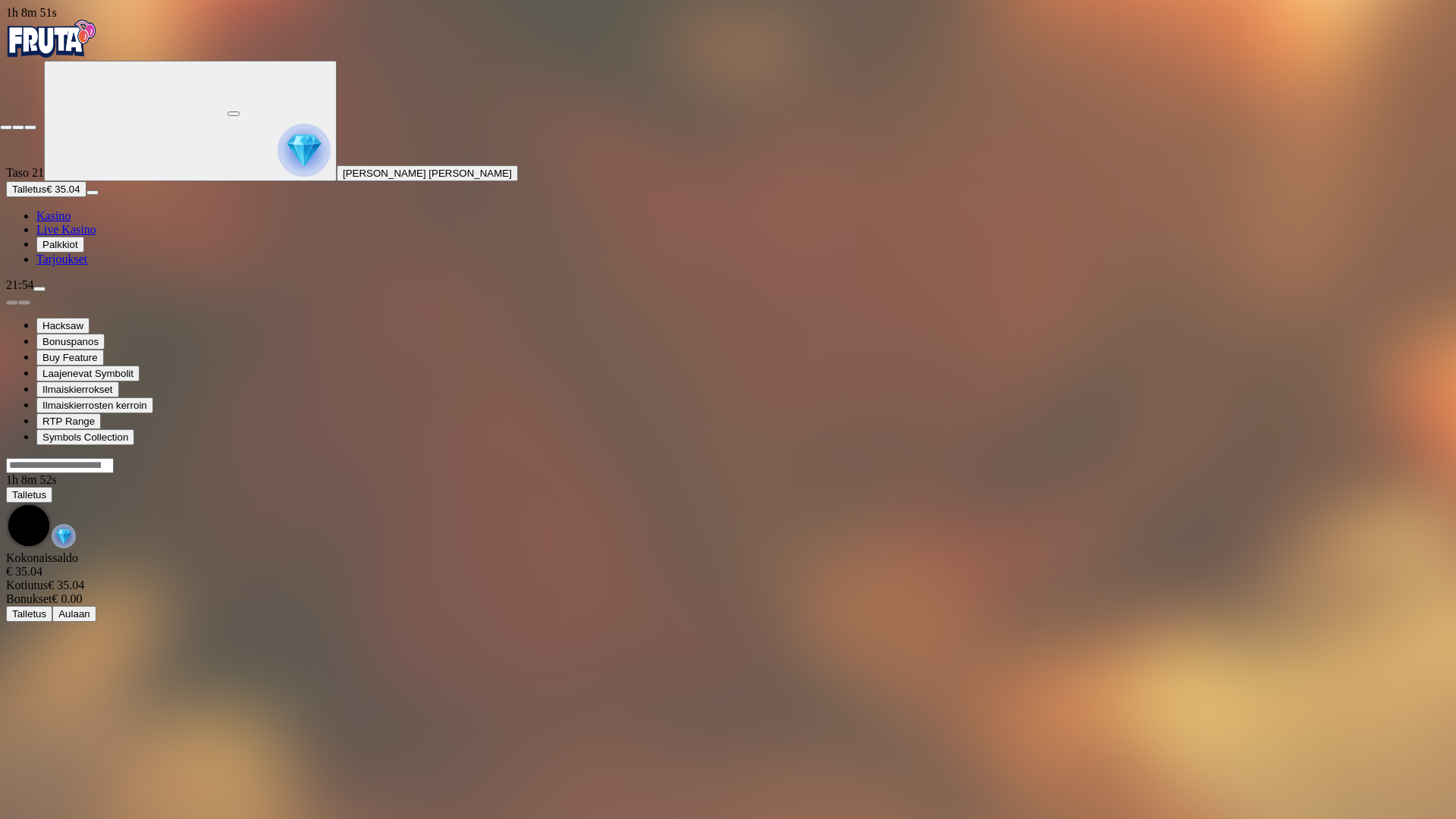
click at [6, 127] on span "close icon" at bounding box center [6, 127] width 0 height 0
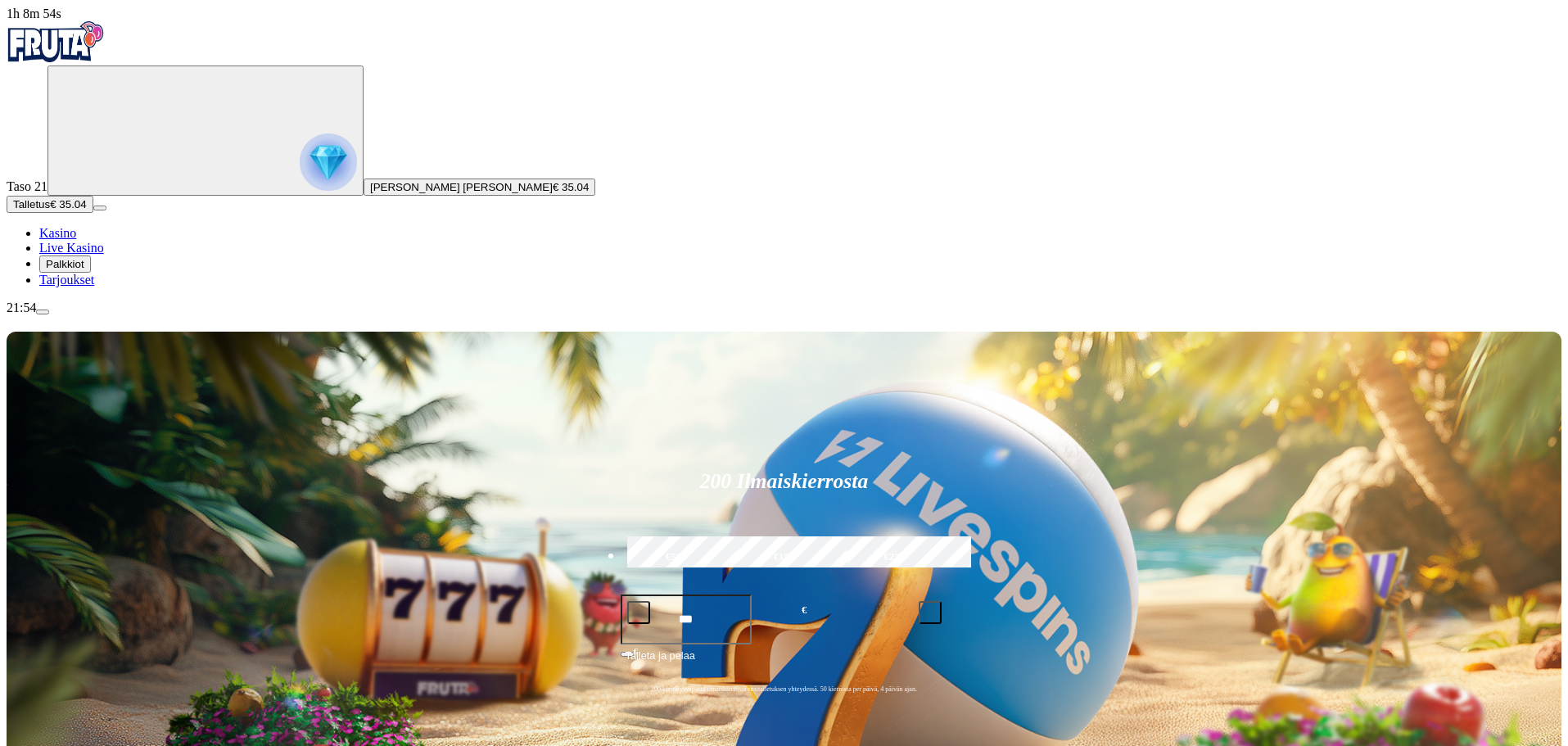
drag, startPoint x: 142, startPoint y: 722, endPoint x: 148, endPoint y: 706, distance: 17.1
click at [42, 312] on span "menu icon" at bounding box center [42, 312] width 0 height 0
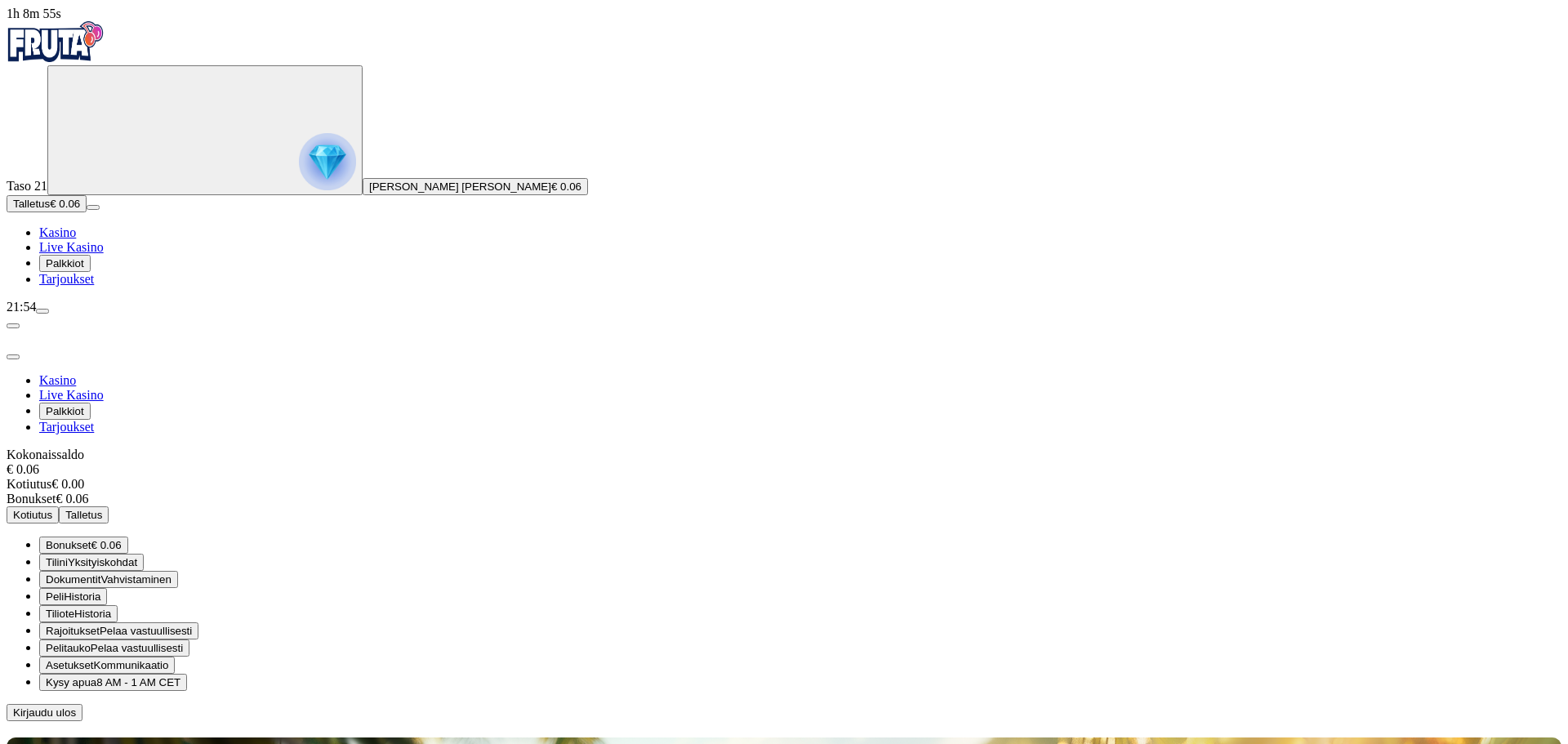
click at [102, 509] on span "Talletus" at bounding box center [83, 515] width 37 height 13
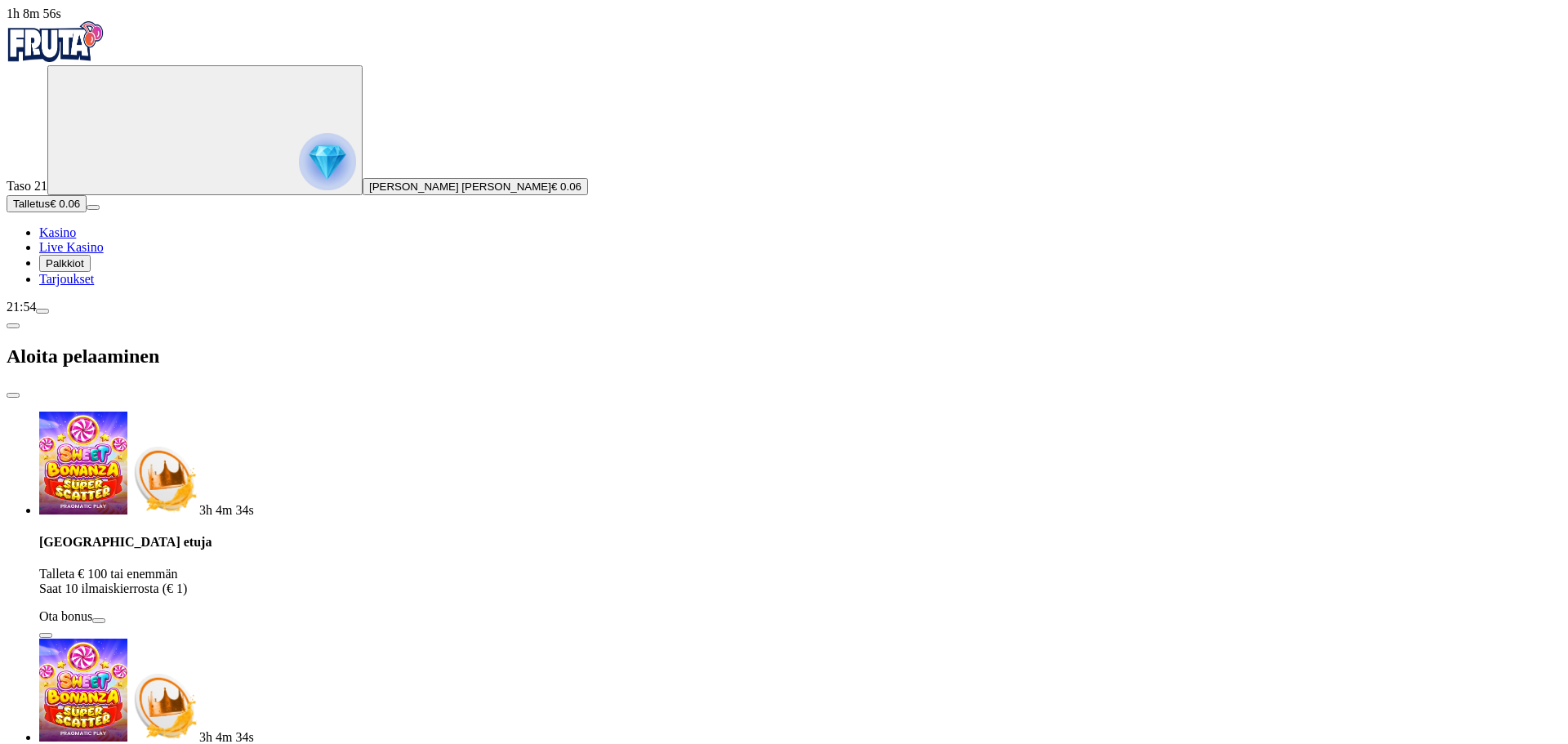
type input "**"
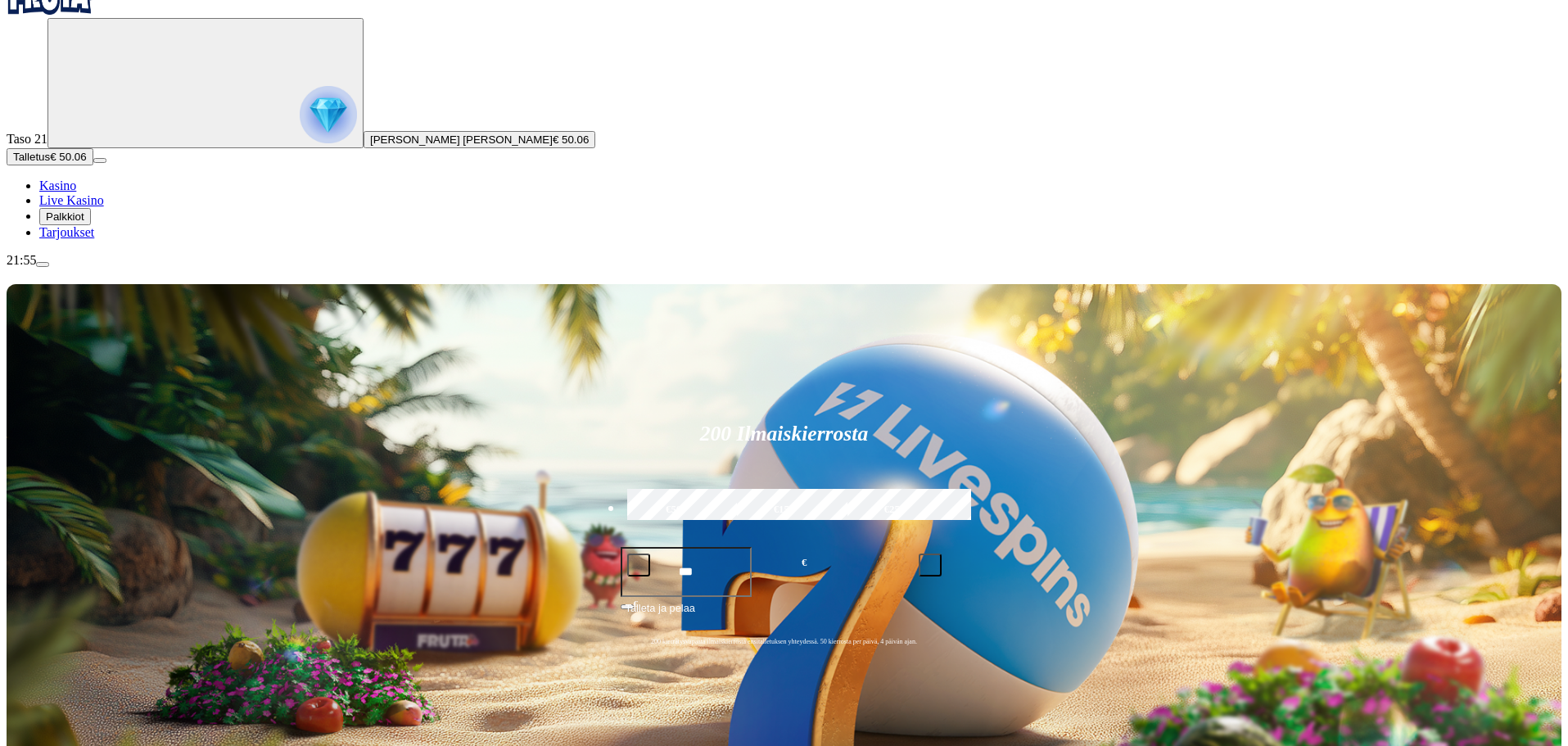
scroll to position [164, 0]
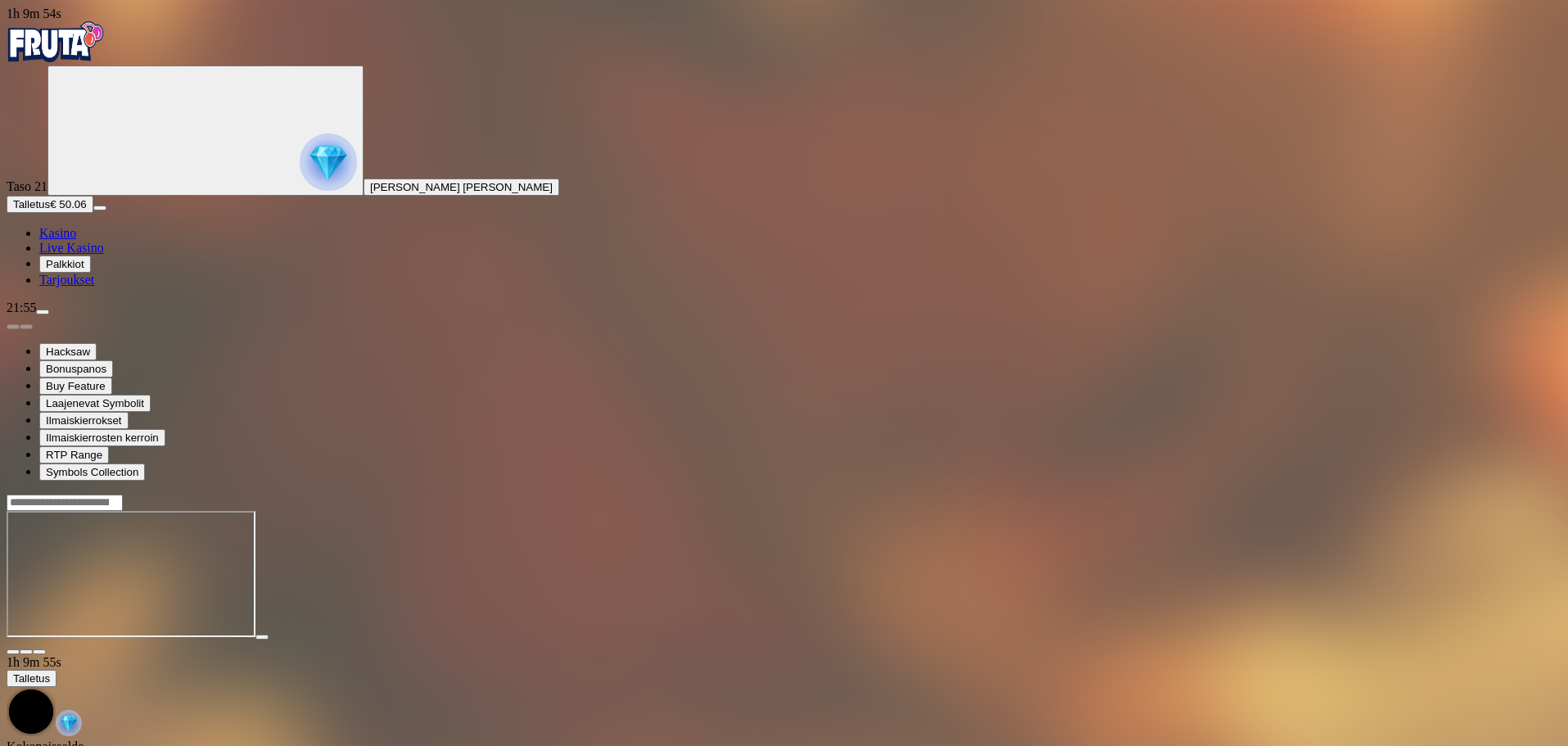
drag, startPoint x: 1451, startPoint y: 153, endPoint x: 1451, endPoint y: 251, distance: 98.0
click at [46, 650] on button "button" at bounding box center [39, 652] width 13 height 4
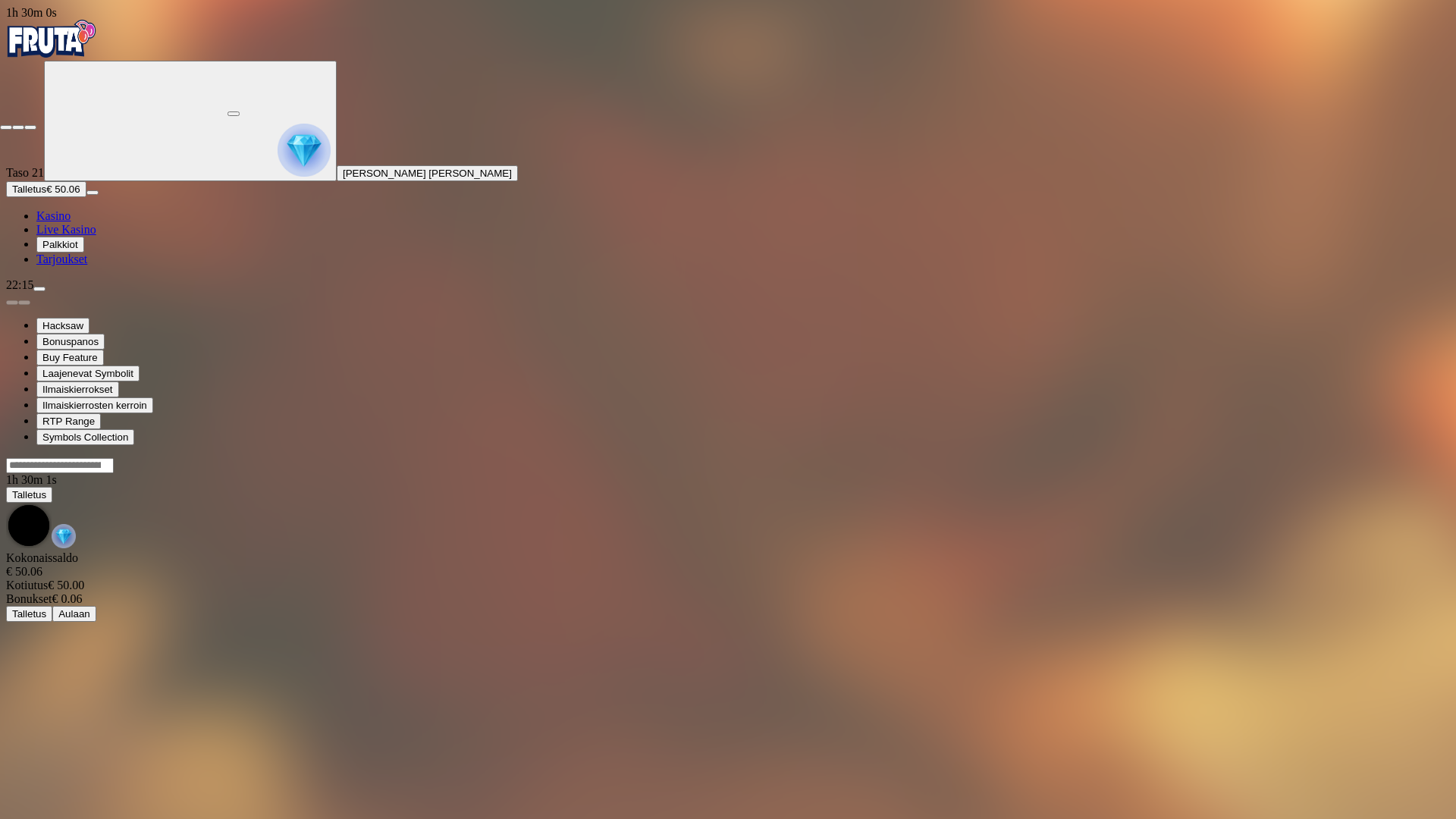
click at [30, 127] on span "fullscreen-exit icon" at bounding box center [30, 127] width 0 height 0
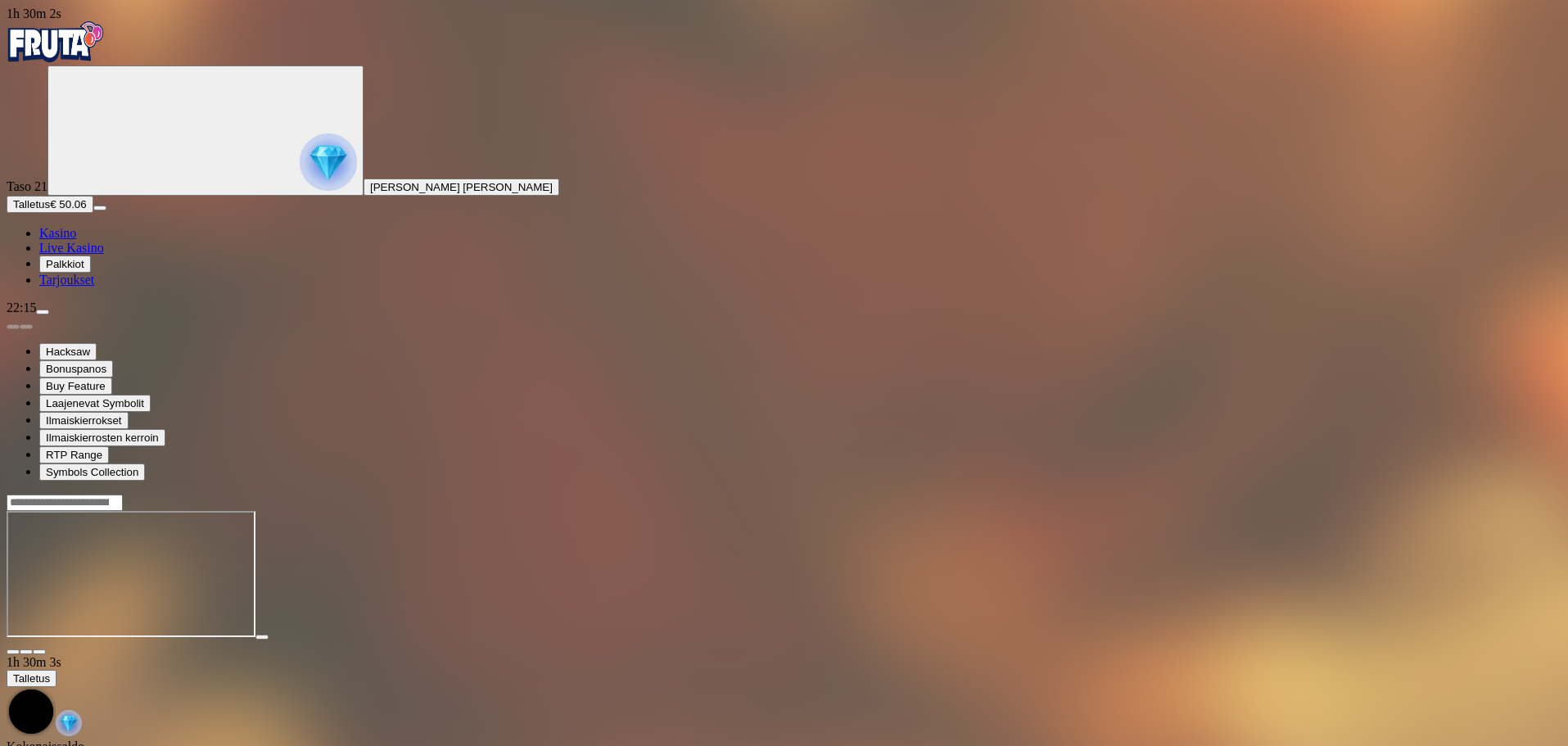
click at [42, 312] on span "menu icon" at bounding box center [42, 312] width 0 height 0
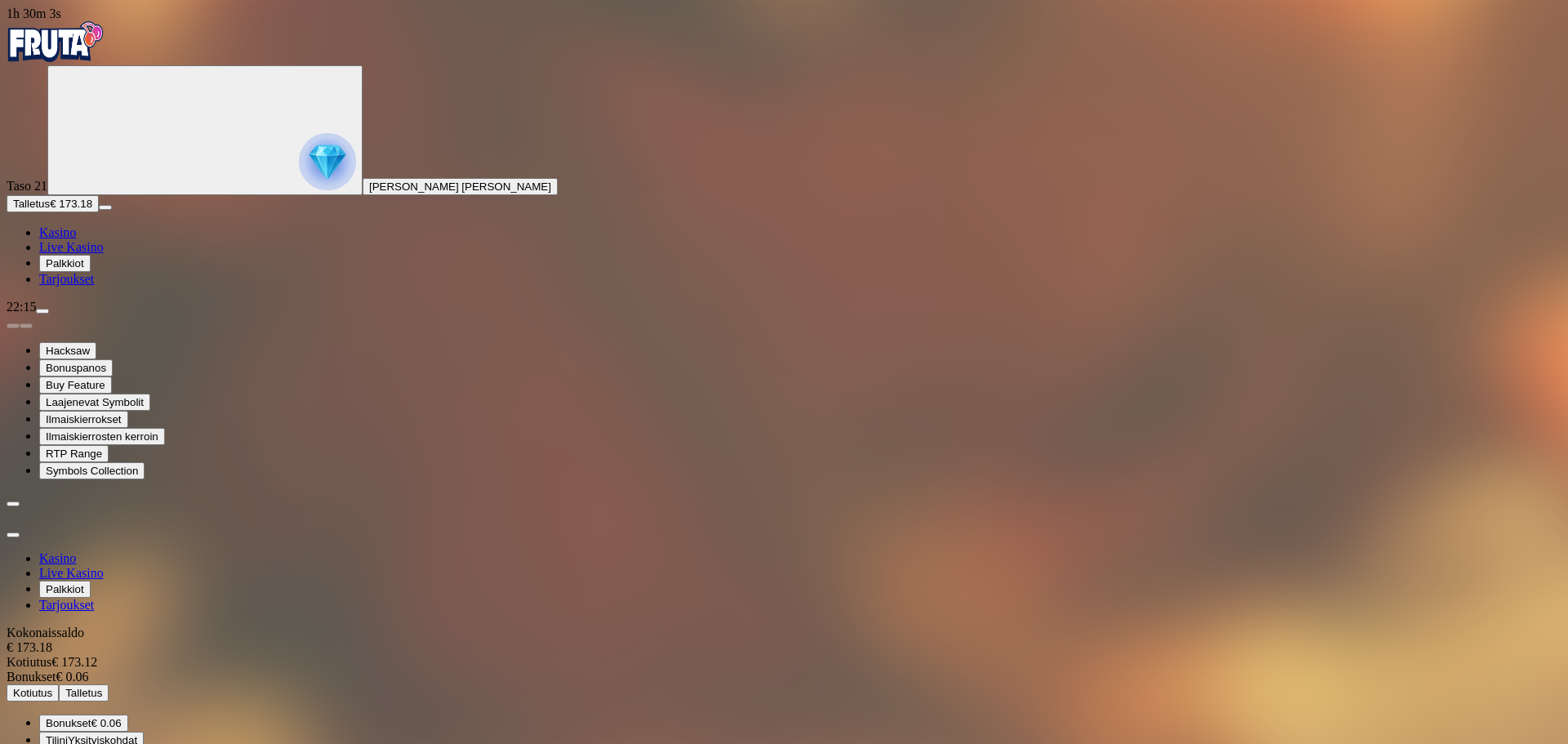
click at [52, 687] on span "Kotiutus" at bounding box center [33, 693] width 39 height 13
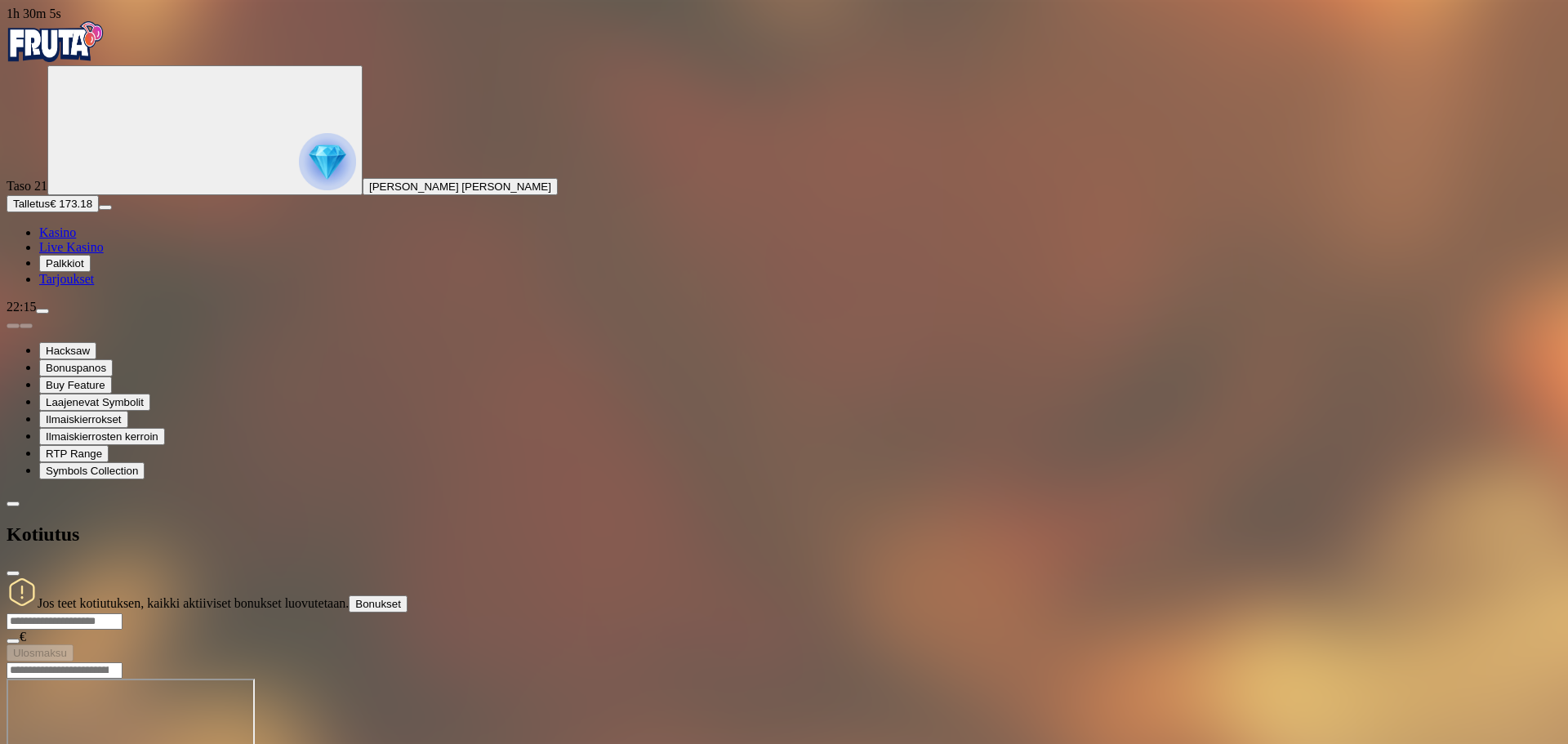
click at [123, 613] on input "number" at bounding box center [64, 621] width 116 height 16
type input "***"
click at [13, 503] on span "chevron-left icon" at bounding box center [13, 503] width 0 height 0
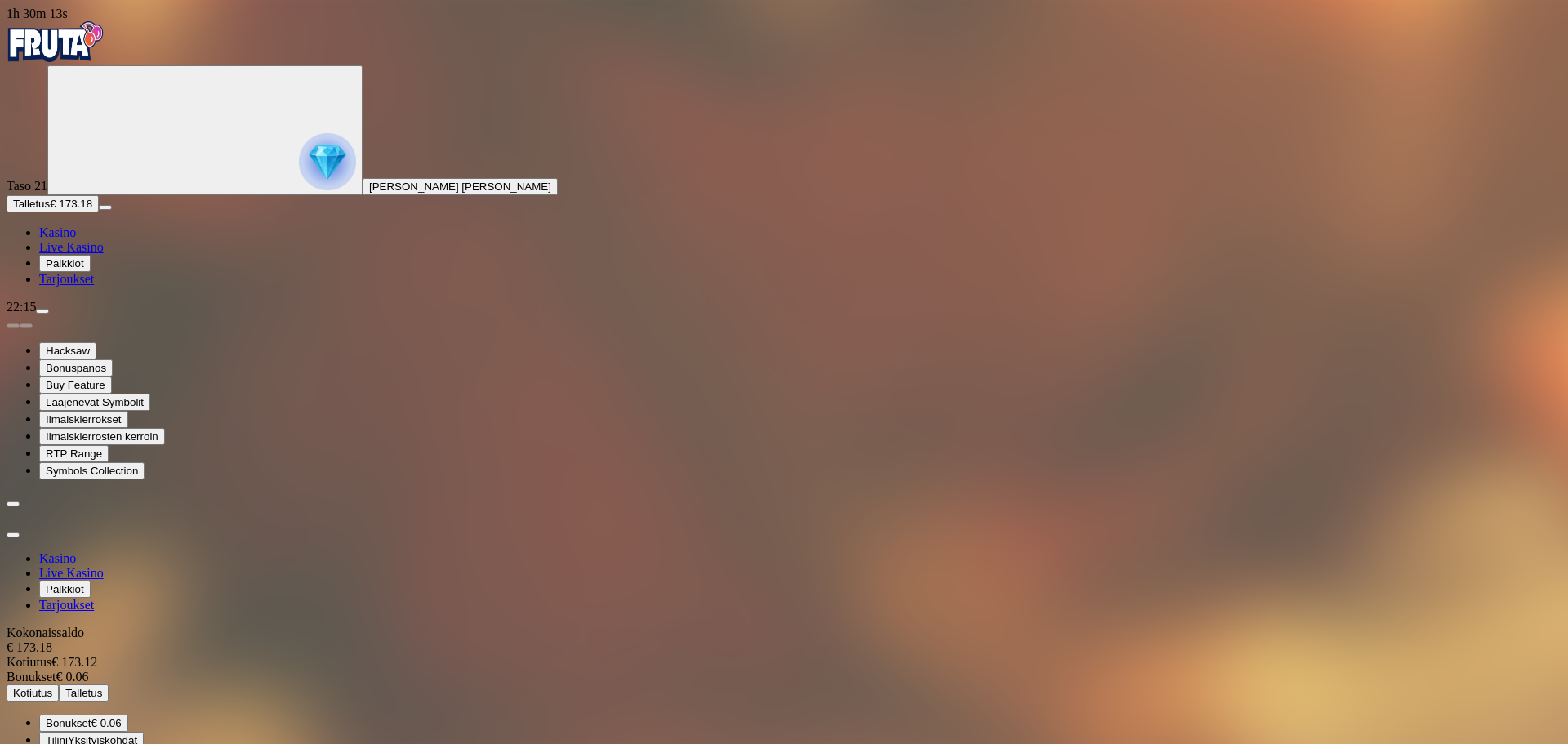
click at [59, 685] on button "Kotiutus" at bounding box center [32, 693] width 52 height 17
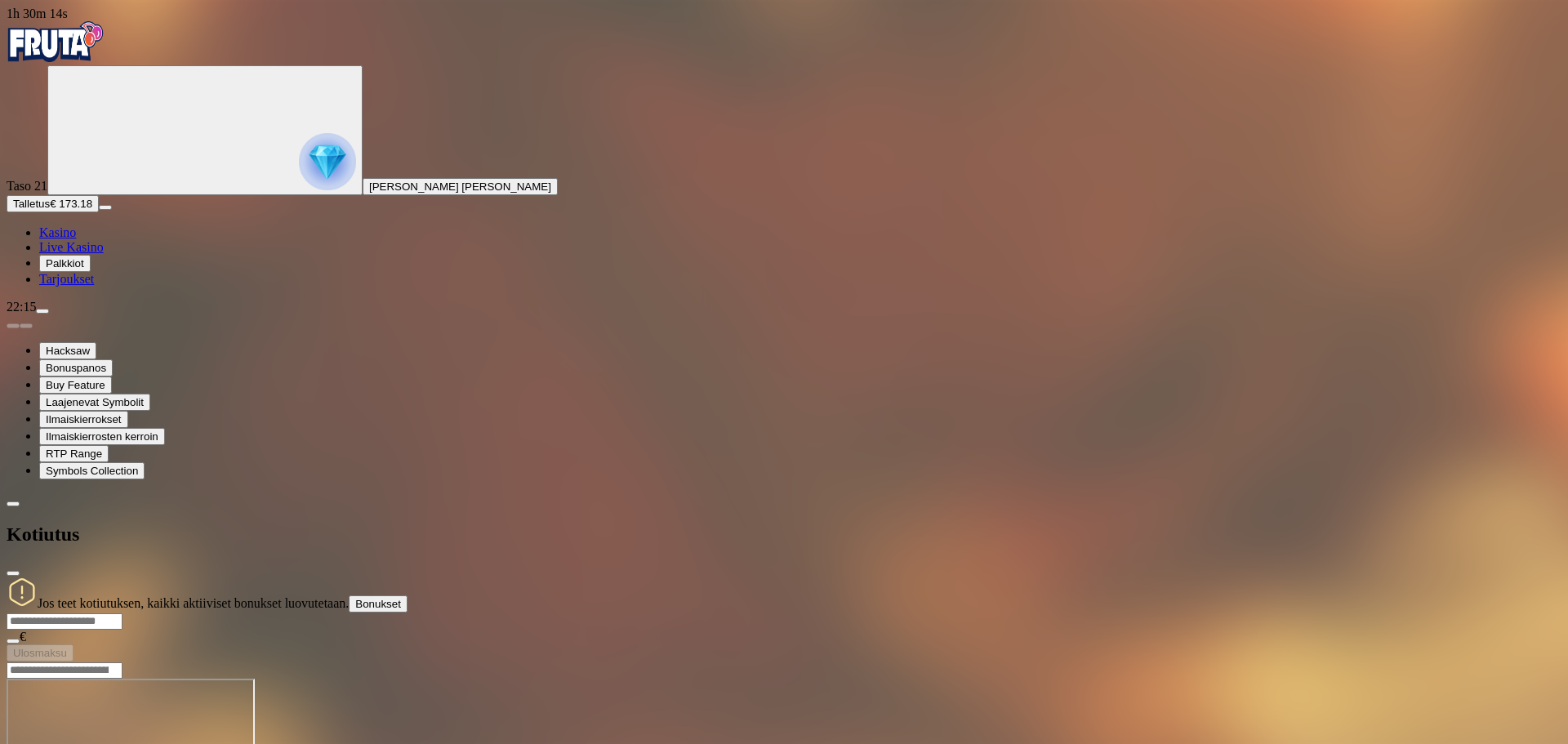
click at [123, 613] on input "number" at bounding box center [64, 621] width 116 height 16
type input "***"
click at [364, 613] on form "*** € Ulosmaksu" at bounding box center [784, 637] width 1555 height 49
click at [67, 647] on span "Ulosmaksu" at bounding box center [40, 653] width 54 height 13
click at [13, 503] on span "chevron-left icon" at bounding box center [13, 503] width 0 height 0
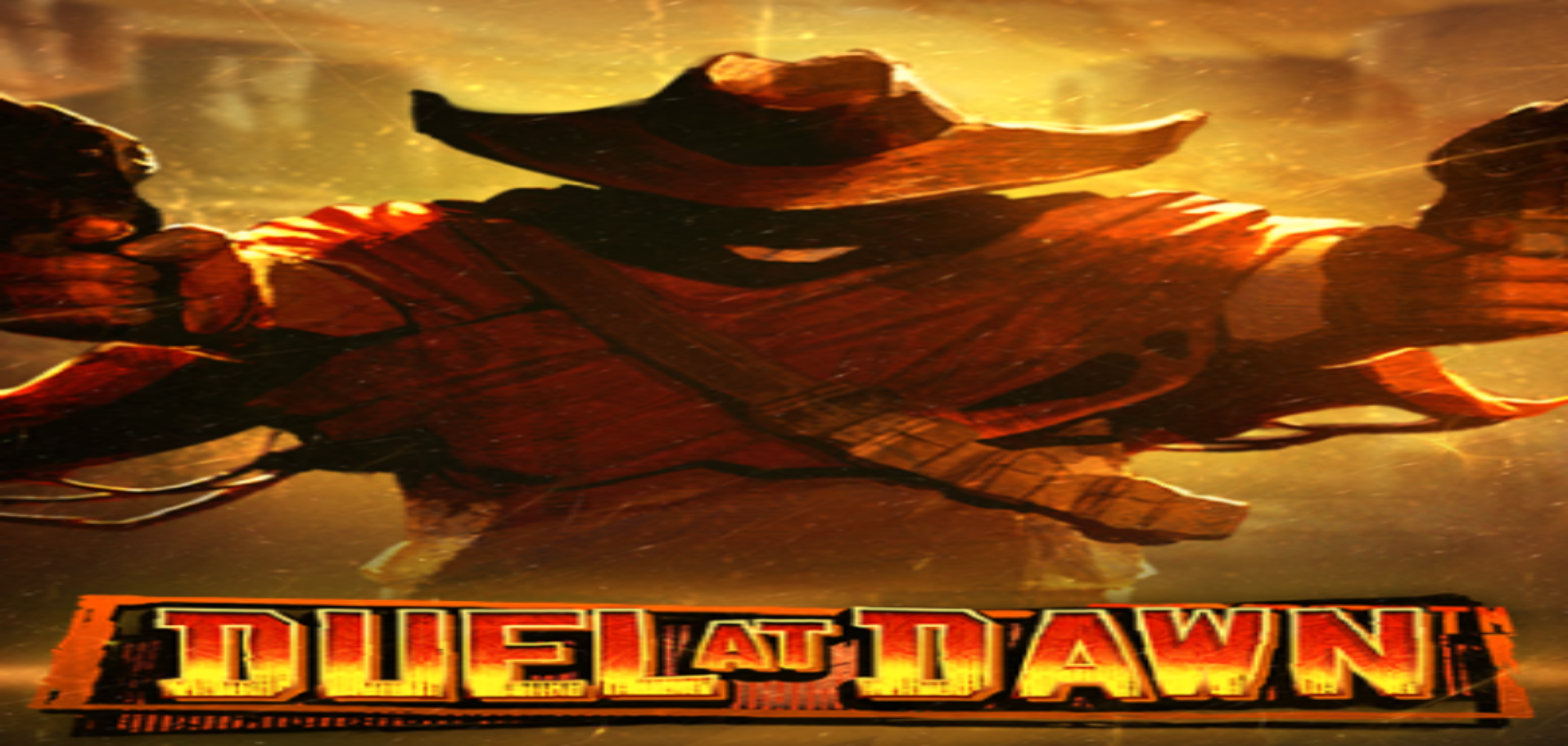
click at [46, 650] on button "button" at bounding box center [39, 652] width 13 height 4
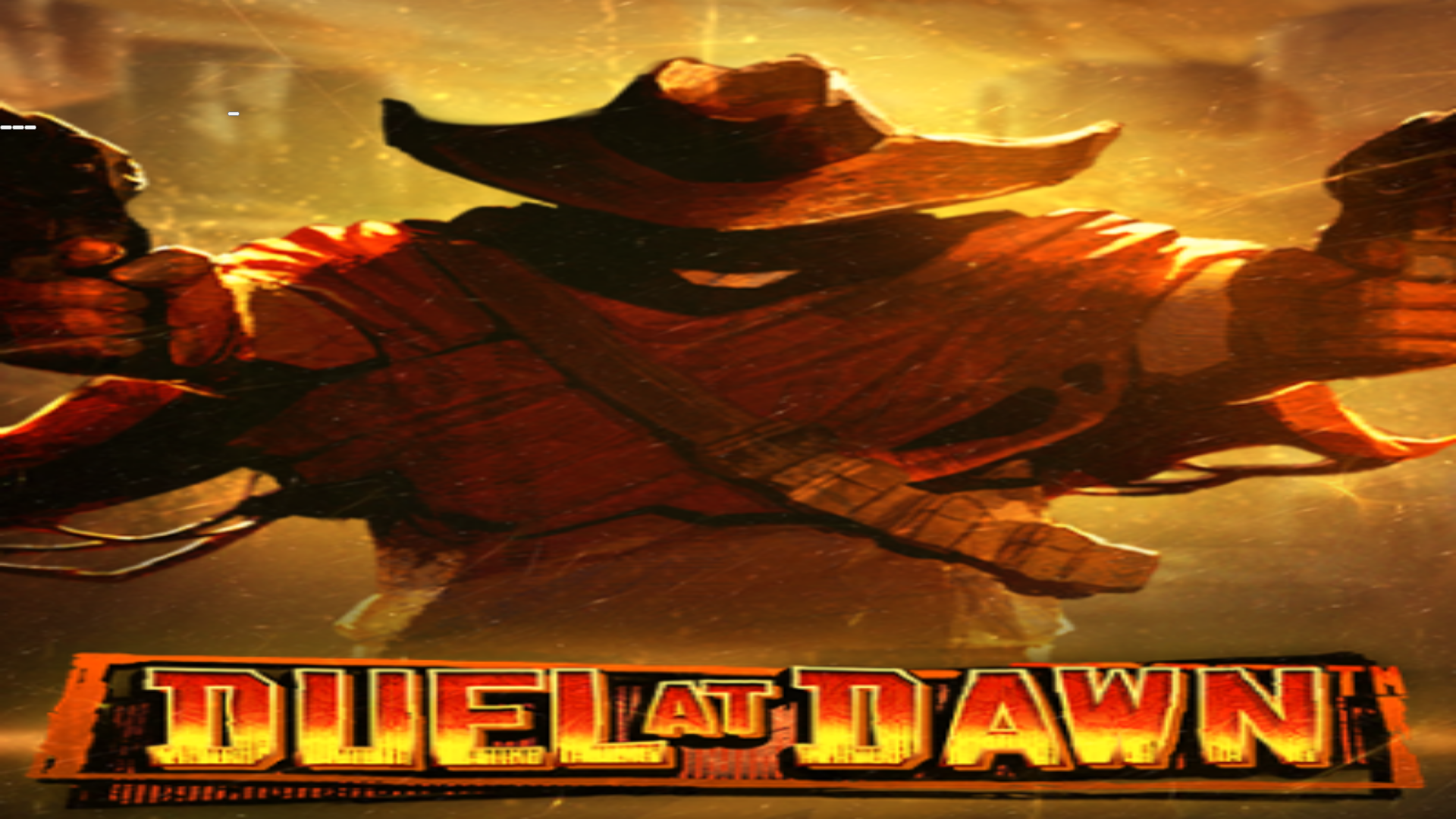
click at [30, 127] on span "fullscreen-exit icon" at bounding box center [30, 127] width 0 height 0
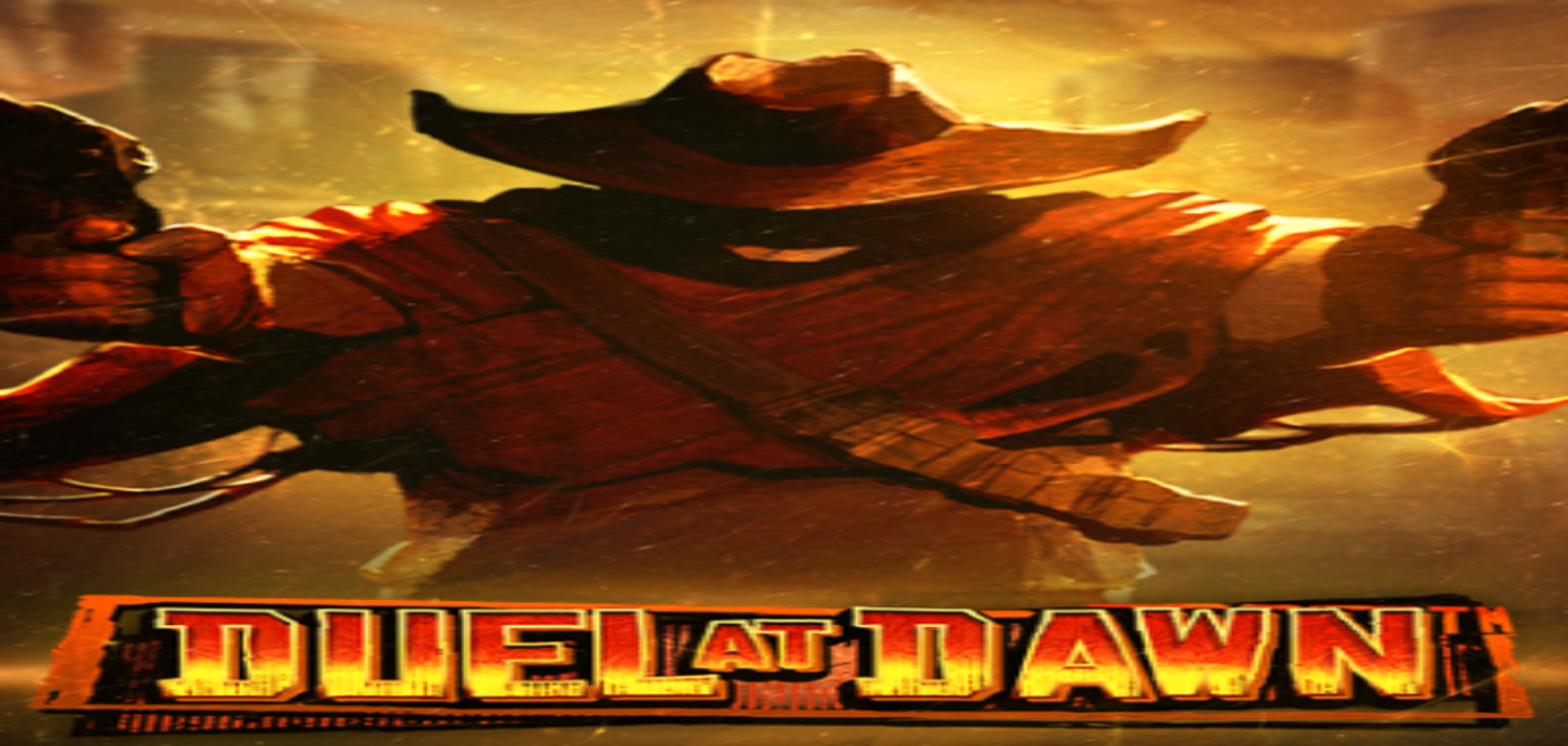
click at [40, 596] on span "fullscreen icon" at bounding box center [40, 596] width 0 height 0
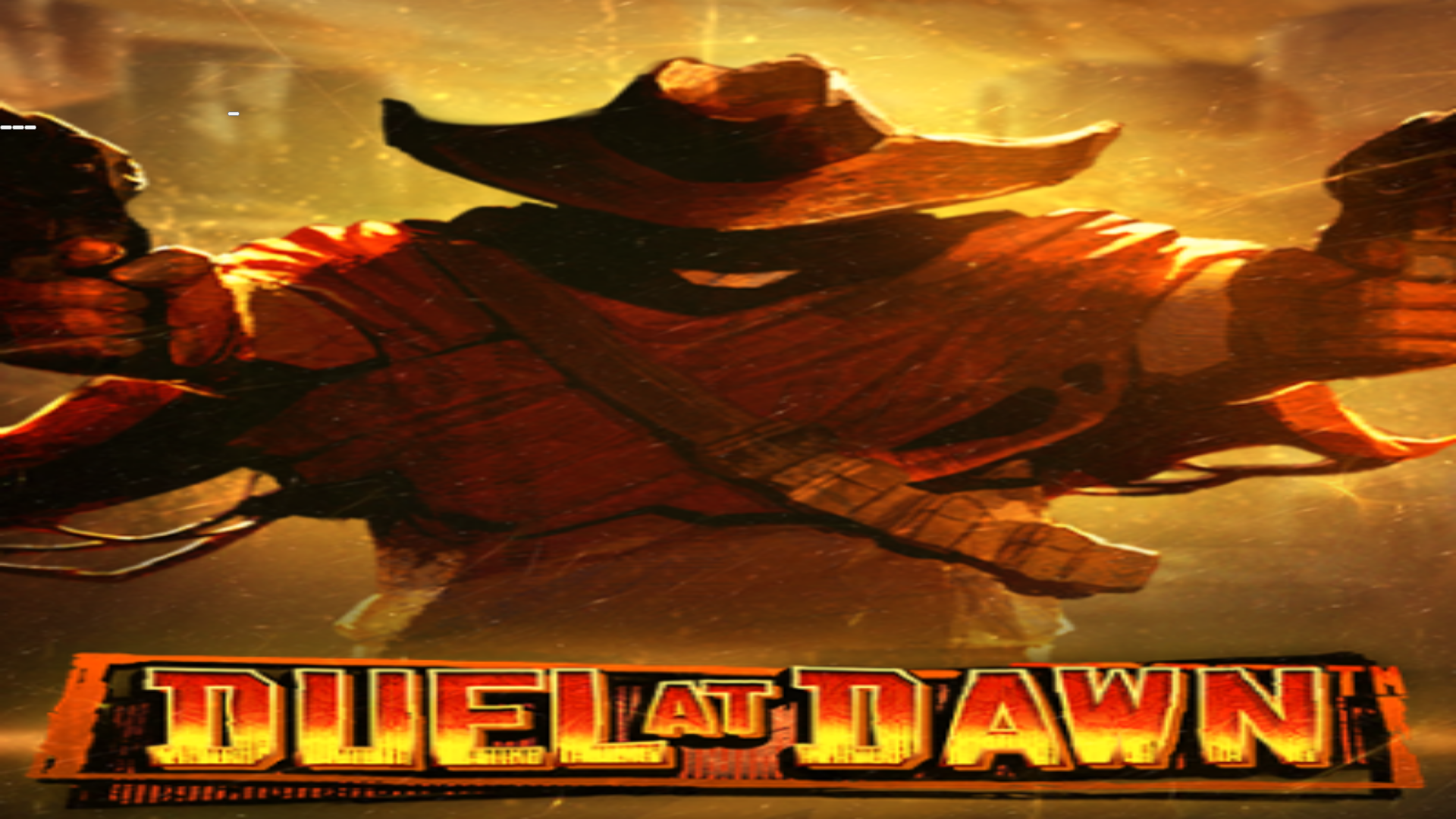
click at [37, 125] on button "button" at bounding box center [30, 127] width 13 height 4
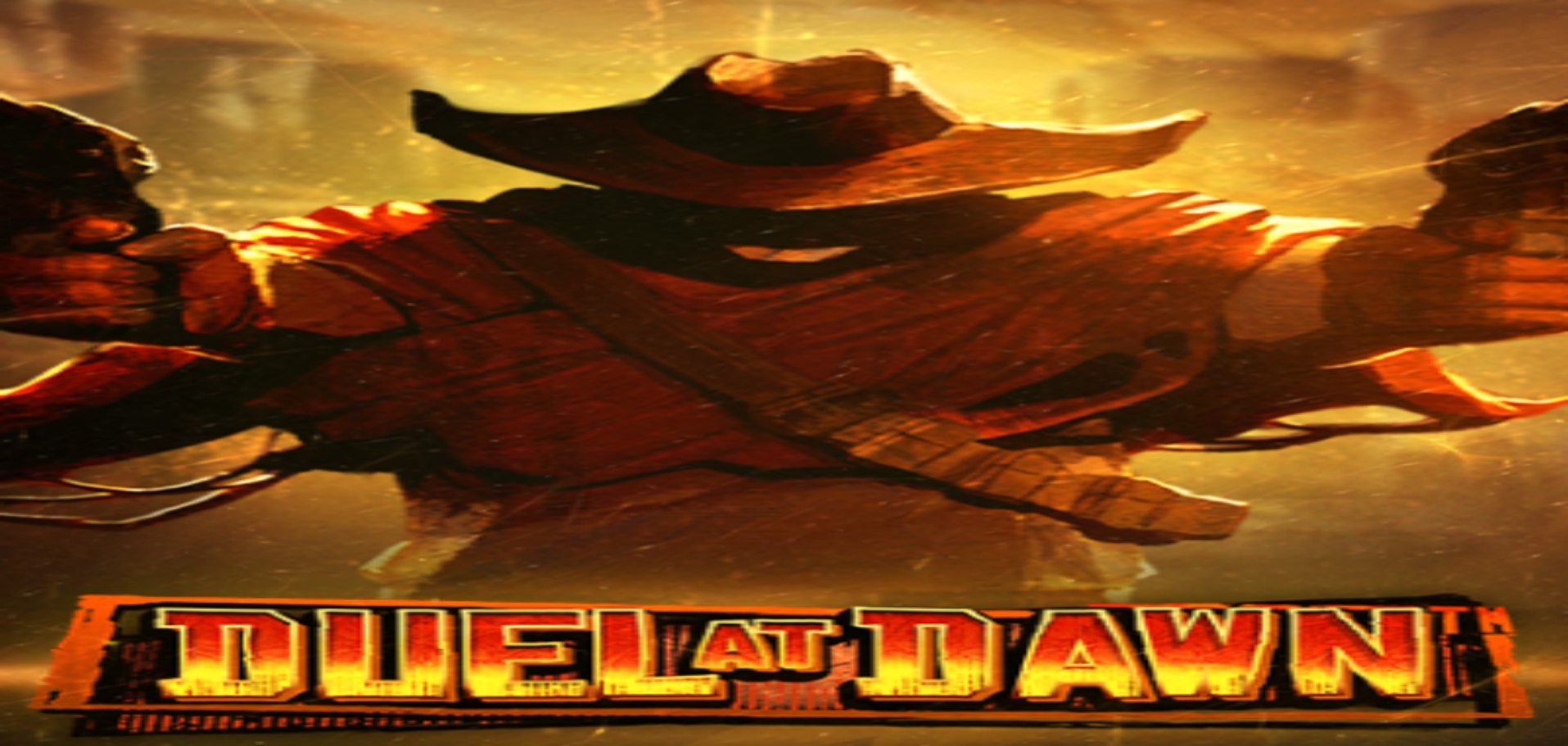
click at [104, 138] on div "Primary" at bounding box center [87, 103] width 67 height 69
drag, startPoint x: 315, startPoint y: 569, endPoint x: 323, endPoint y: 571, distance: 8.2
drag, startPoint x: 345, startPoint y: 408, endPoint x: 340, endPoint y: 416, distance: 9.4
click at [78, 742] on span "Avaa palkinto" at bounding box center [46, 748] width 66 height 13
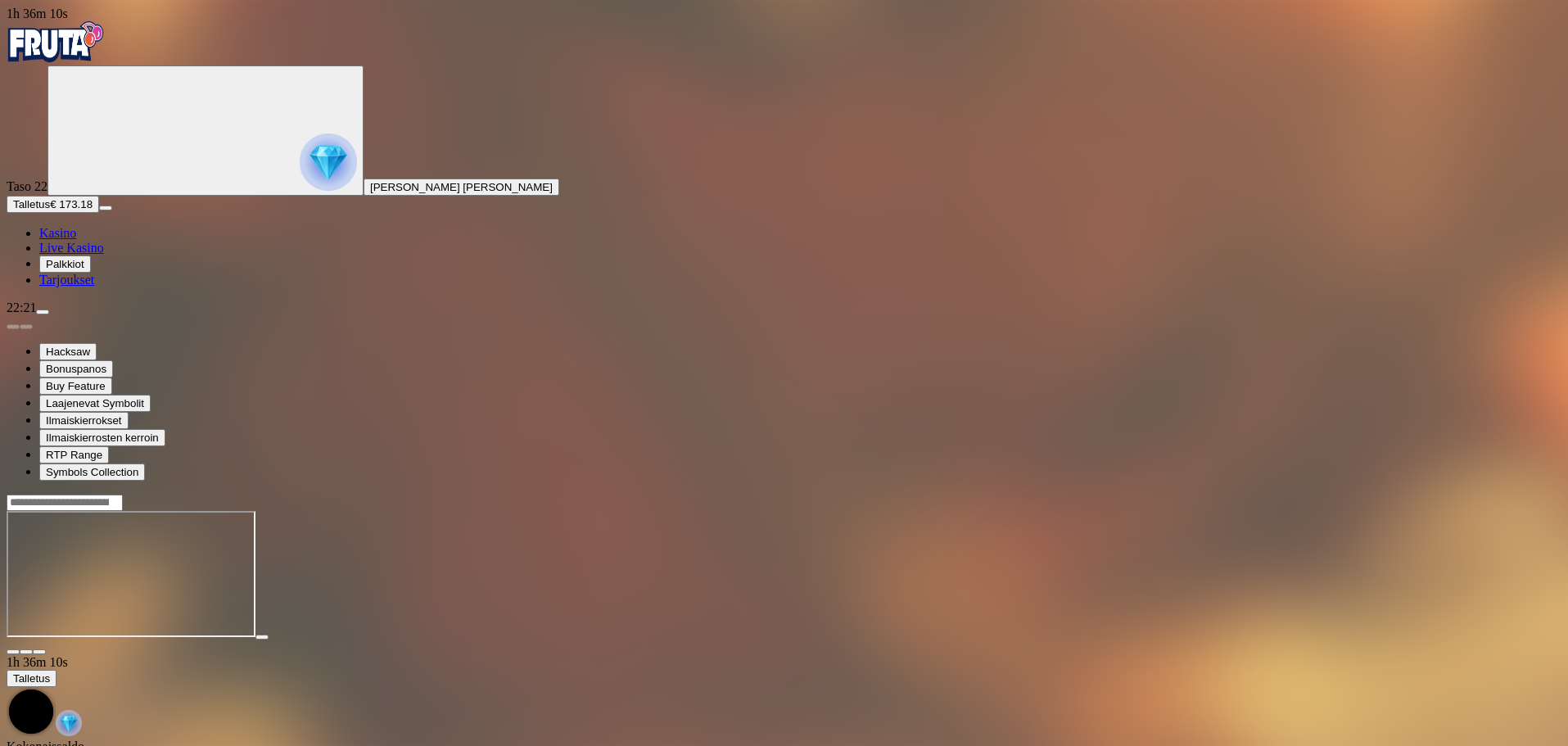
click at [46, 650] on button "button" at bounding box center [39, 652] width 13 height 4
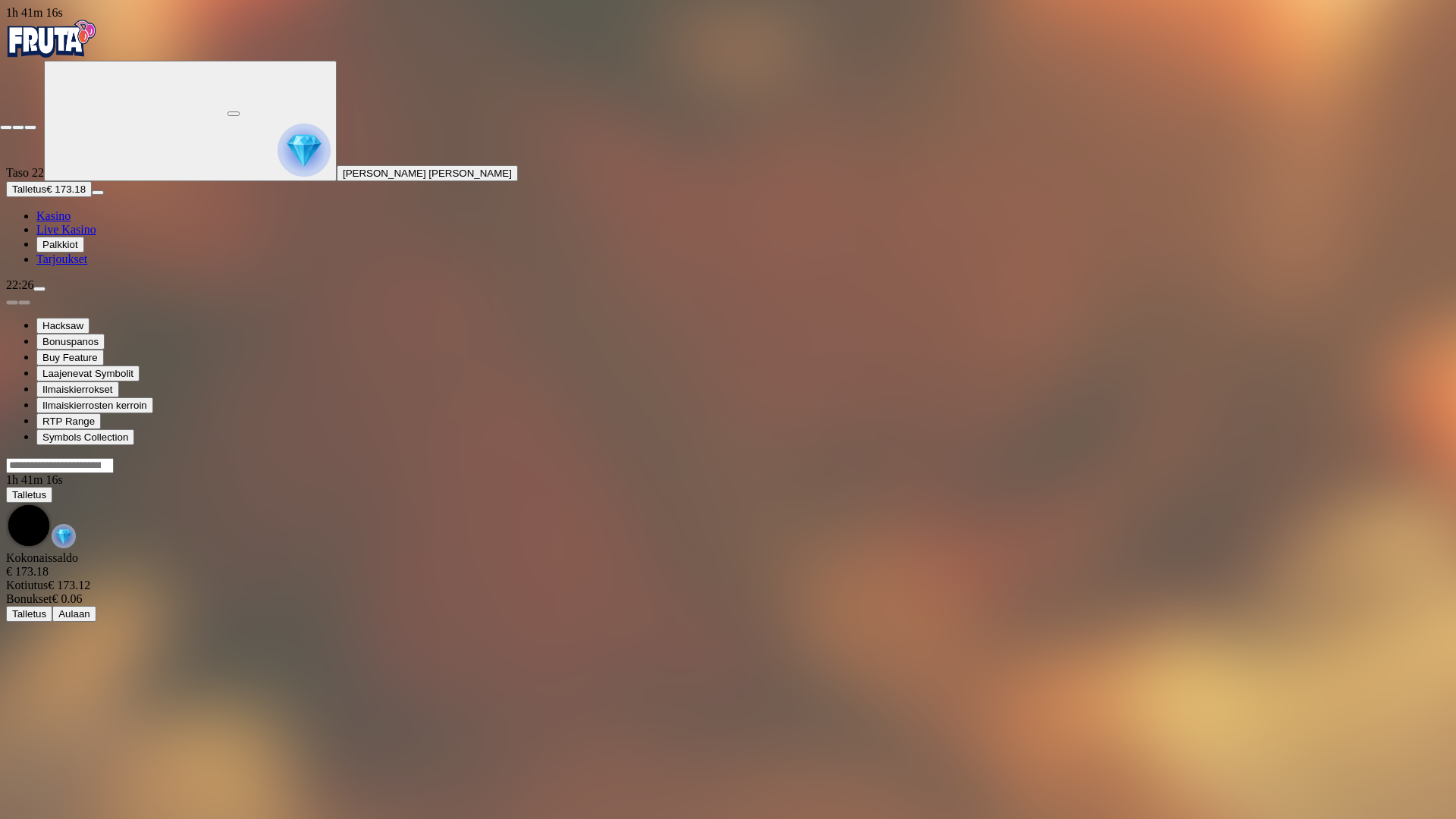
click at [6, 127] on span "close icon" at bounding box center [6, 127] width 0 height 0
